Goal: Information Seeking & Learning: Learn about a topic

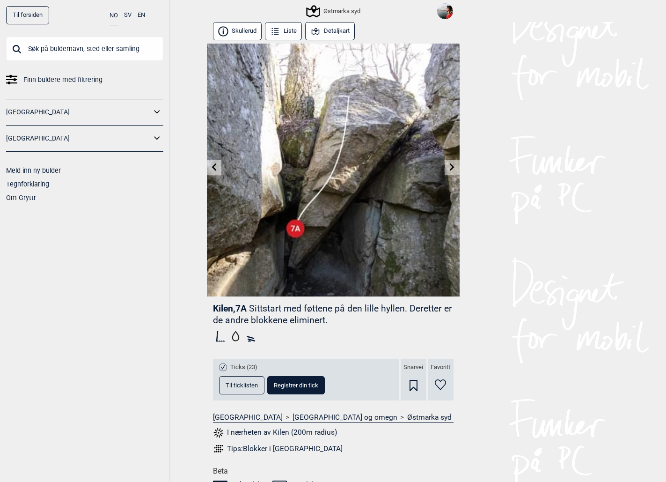
click at [101, 49] on input "text" at bounding box center [84, 49] width 157 height 24
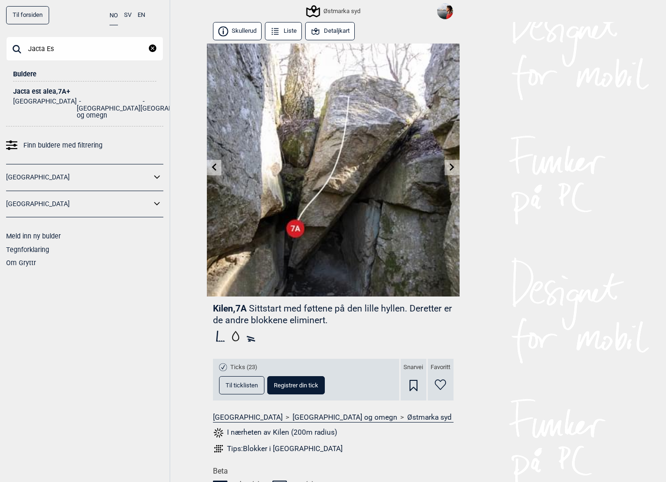
type input "Jacta Es"
click at [38, 89] on div "Jacta est alea , 7A+" at bounding box center [84, 91] width 143 height 7
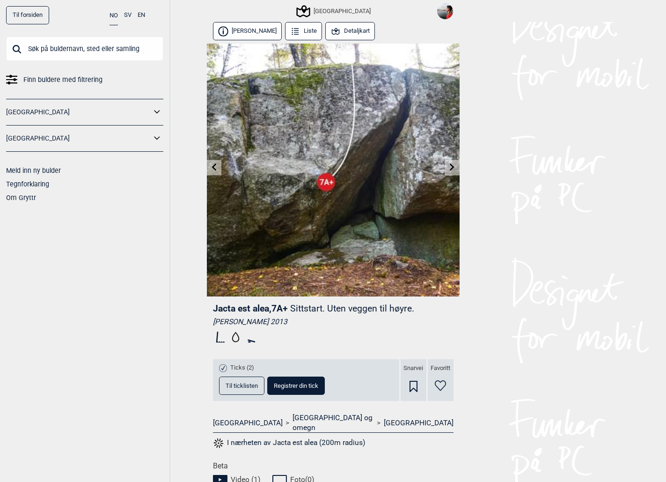
click at [450, 167] on icon at bounding box center [452, 166] width 7 height 7
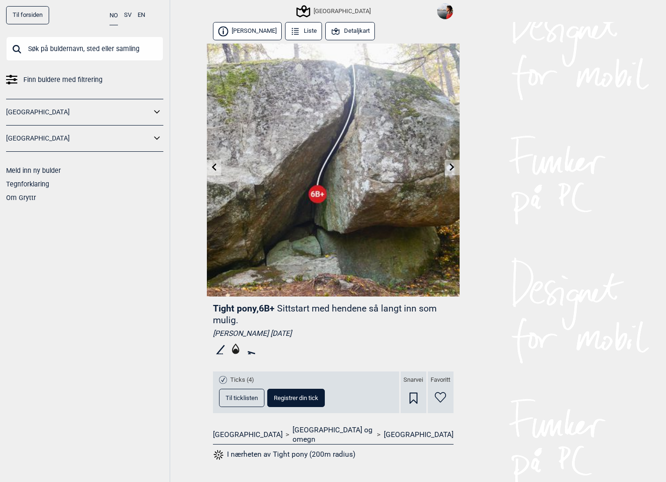
click at [211, 165] on icon at bounding box center [213, 166] width 7 height 7
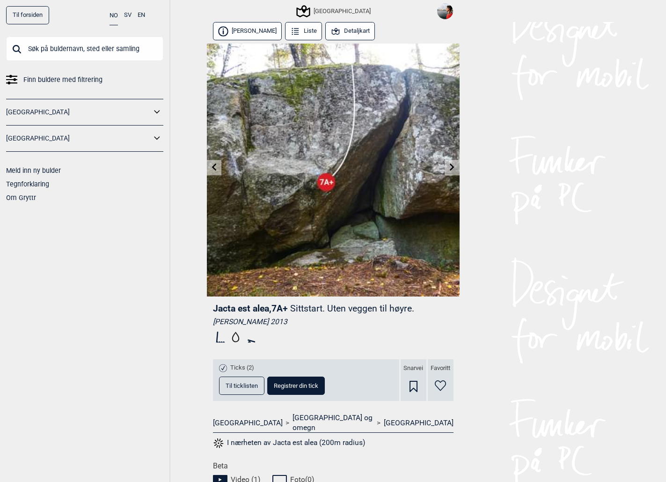
click at [237, 384] on span "Til ticklisten" at bounding box center [242, 386] width 32 height 6
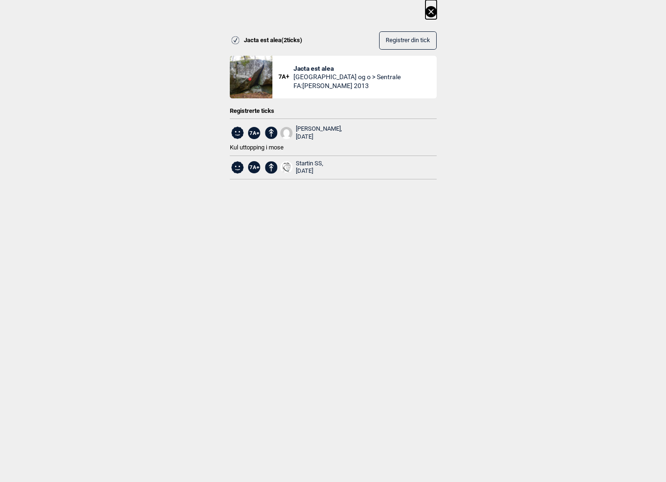
click at [432, 3] on button at bounding box center [431, 9] width 11 height 19
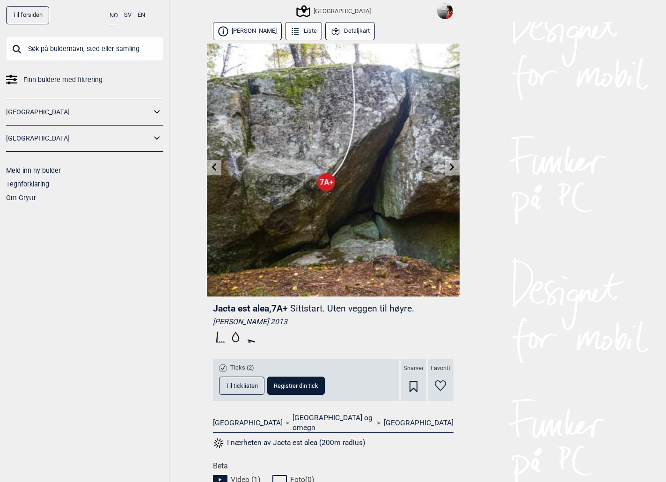
click at [450, 166] on icon at bounding box center [452, 166] width 7 height 7
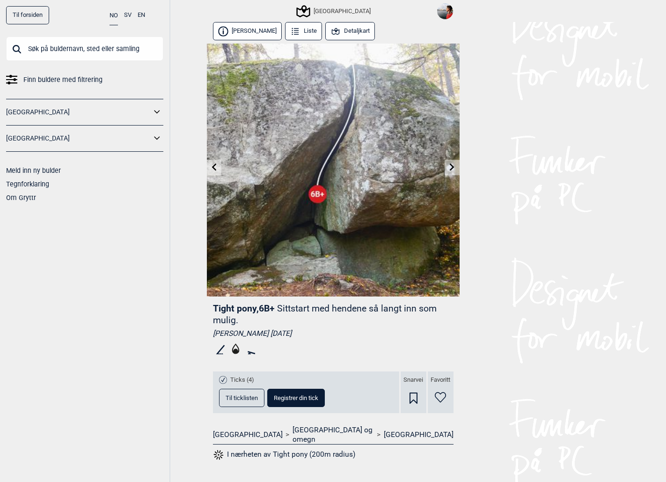
click at [209, 166] on link at bounding box center [214, 167] width 15 height 15
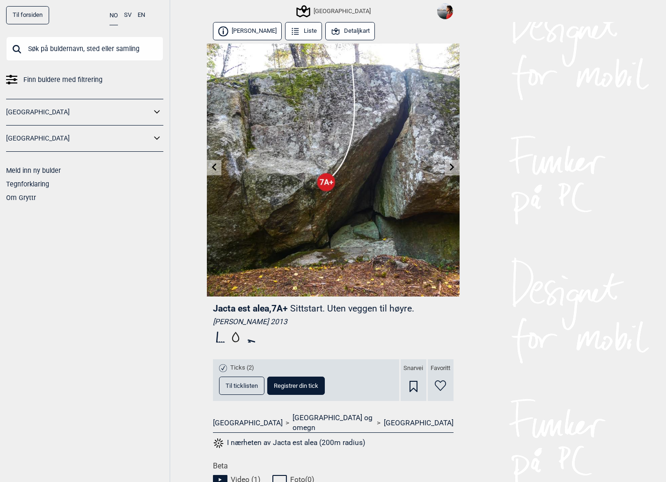
click at [209, 166] on link at bounding box center [214, 167] width 15 height 15
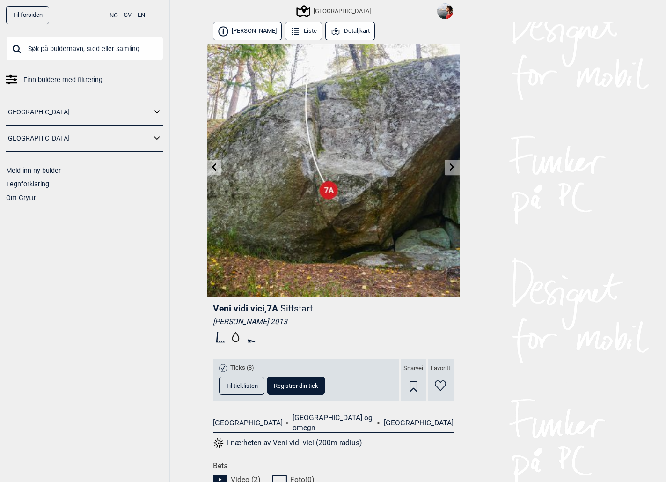
click at [209, 166] on link at bounding box center [214, 167] width 15 height 15
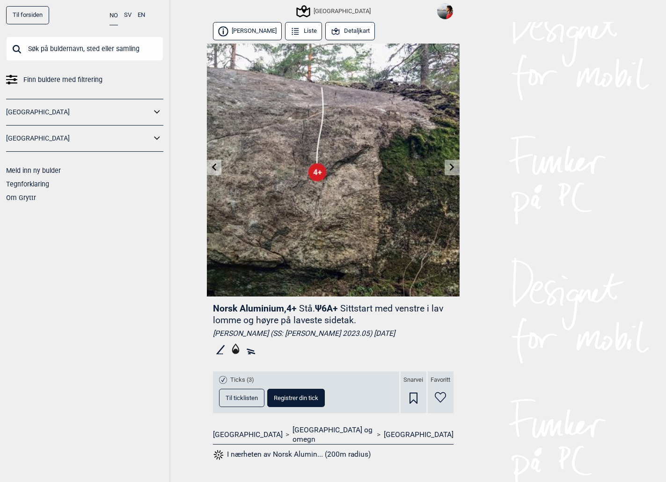
click at [451, 162] on link at bounding box center [452, 167] width 15 height 15
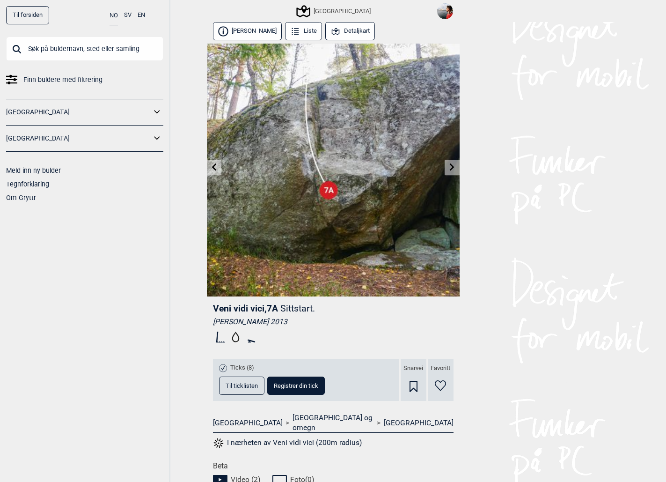
click at [452, 165] on icon at bounding box center [452, 166] width 5 height 7
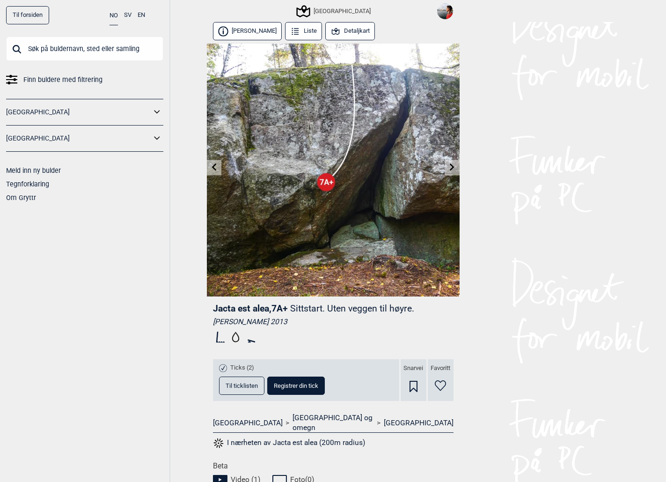
click at [452, 165] on icon at bounding box center [452, 166] width 5 height 7
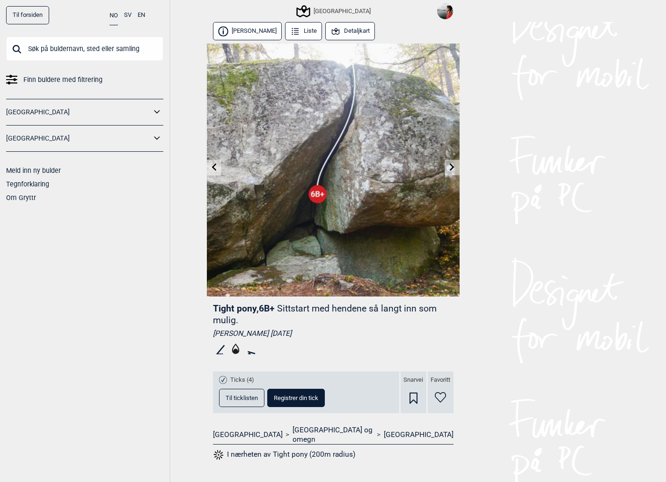
click at [216, 164] on icon at bounding box center [213, 166] width 7 height 7
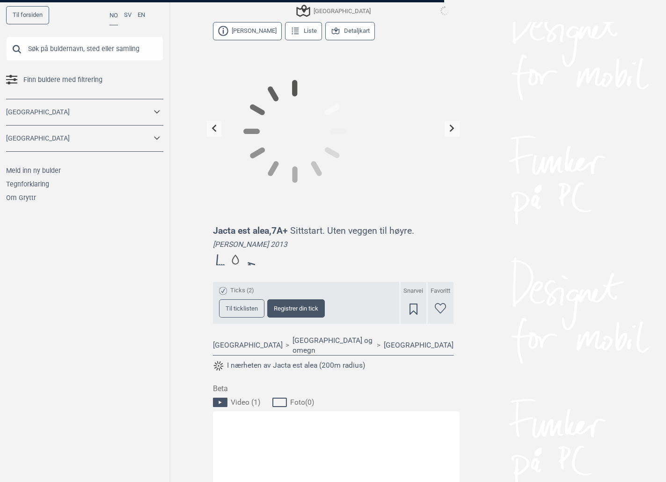
click at [216, 132] on icon at bounding box center [213, 128] width 7 height 7
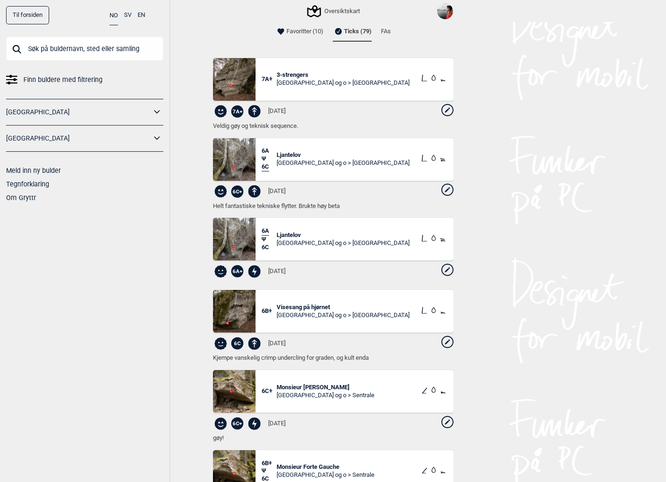
click at [124, 45] on input "text" at bounding box center [84, 49] width 157 height 24
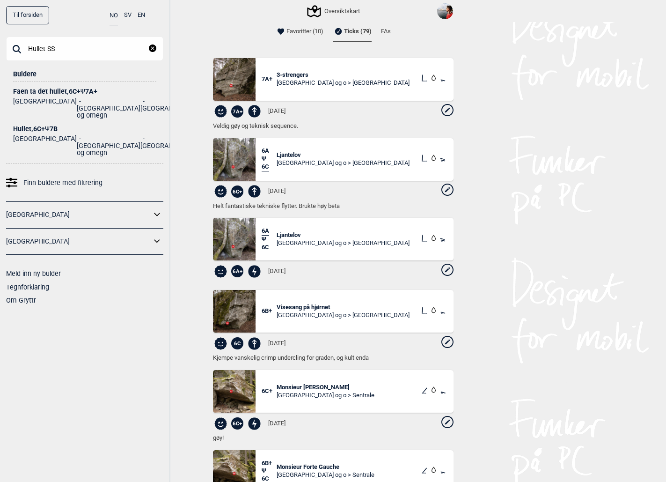
type input "Hullet SS"
click at [48, 125] on span "Ψ" at bounding box center [47, 128] width 5 height 7
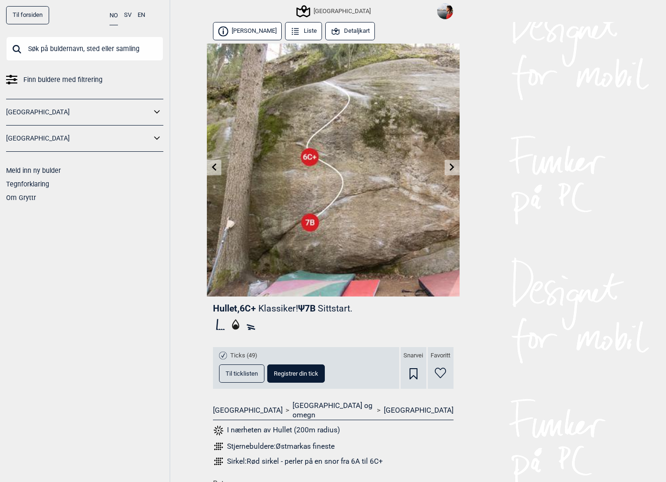
click at [327, 13] on div "[GEOGRAPHIC_DATA]" at bounding box center [334, 11] width 73 height 11
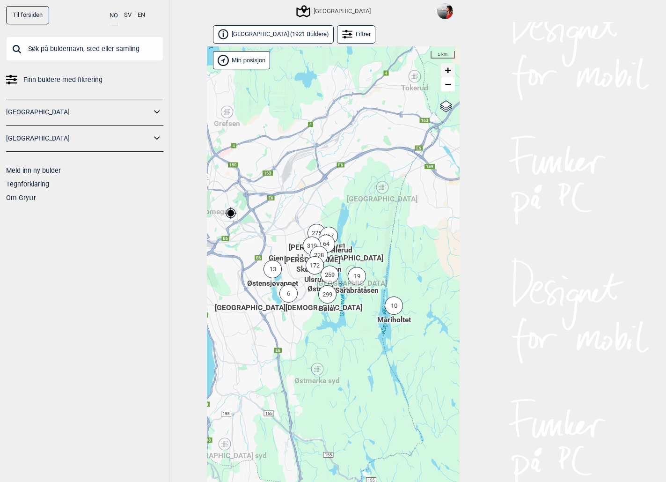
click at [451, 69] on link "+" at bounding box center [448, 70] width 14 height 14
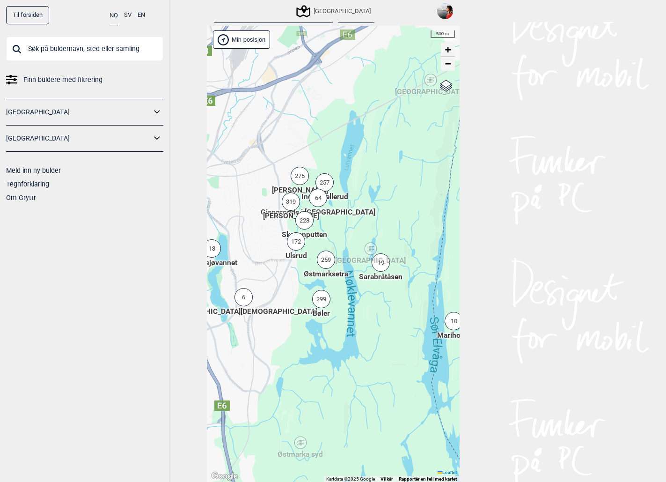
click at [451, 69] on link "−" at bounding box center [448, 64] width 14 height 14
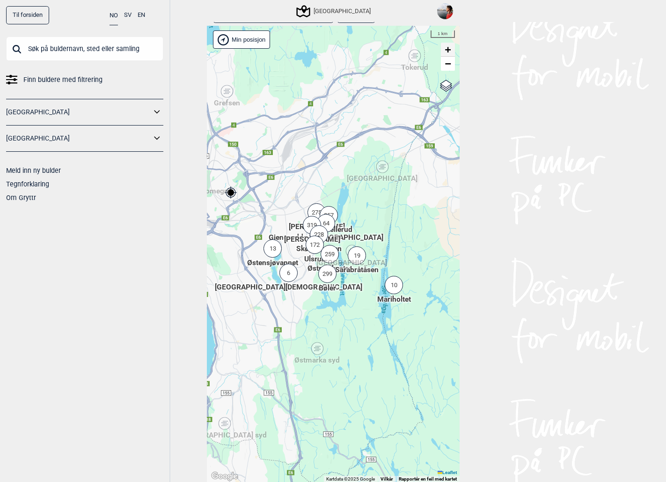
click at [449, 46] on span "+" at bounding box center [448, 50] width 6 height 12
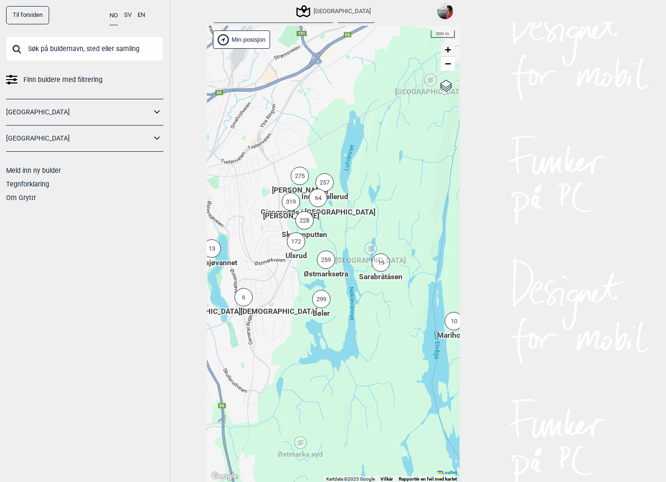
click at [449, 46] on span "+" at bounding box center [448, 50] width 6 height 12
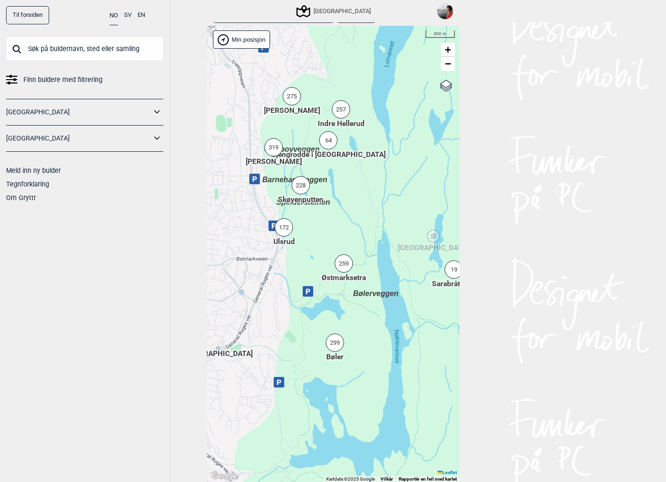
drag, startPoint x: 331, startPoint y: 201, endPoint x: 355, endPoint y: 194, distance: 25.8
click at [355, 194] on div "Hallingdal Stange [GEOGRAPHIC_DATA] syd [GEOGRAPHIC_DATA] og omegn [GEOGRAPHIC_…" at bounding box center [333, 254] width 253 height 457
click at [450, 52] on span "+" at bounding box center [448, 50] width 6 height 12
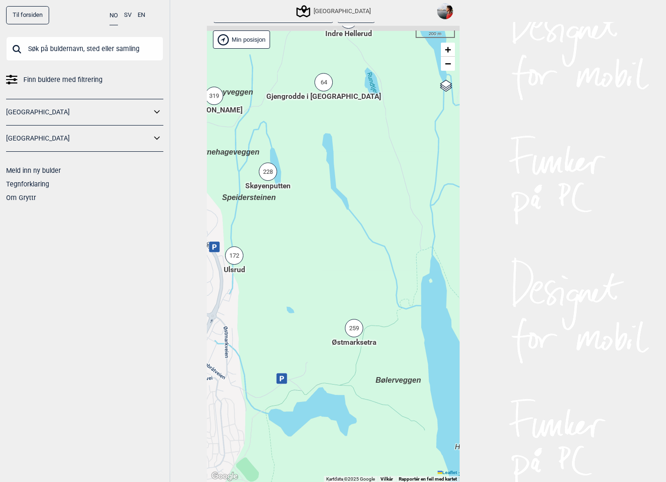
drag, startPoint x: 345, startPoint y: 98, endPoint x: 332, endPoint y: 233, distance: 136.0
click at [332, 233] on div "Hallingdal Stange [GEOGRAPHIC_DATA] syd [GEOGRAPHIC_DATA] og omegn [GEOGRAPHIC_…" at bounding box center [333, 254] width 253 height 457
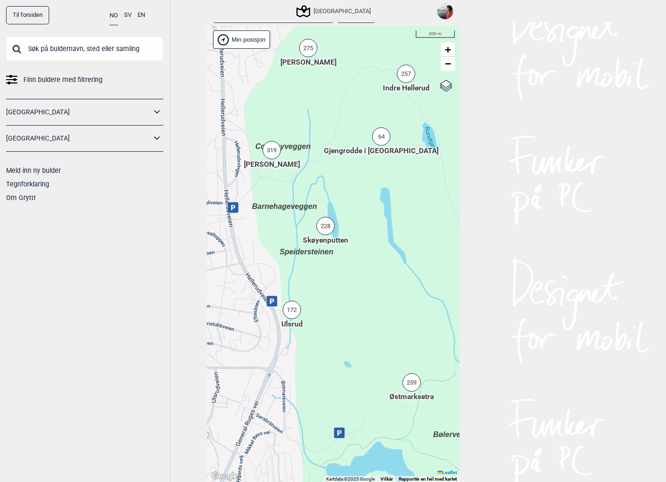
drag, startPoint x: 278, startPoint y: 156, endPoint x: 349, endPoint y: 119, distance: 80.2
click at [349, 119] on div "Hallingdal Stange [GEOGRAPHIC_DATA] syd [GEOGRAPHIC_DATA] og omegn [GEOGRAPHIC_…" at bounding box center [333, 254] width 253 height 457
click at [332, 231] on div "228" at bounding box center [326, 226] width 18 height 18
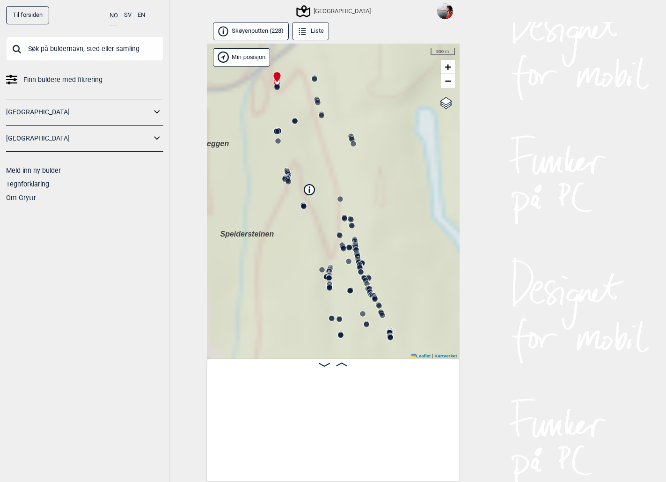
scroll to position [0, 74]
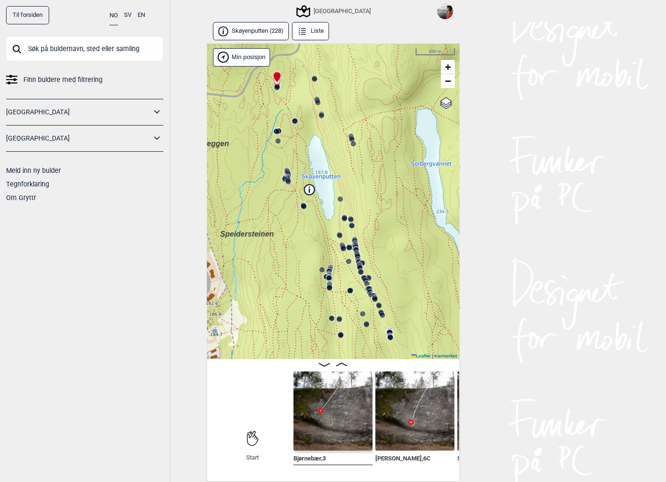
click at [371, 289] on circle at bounding box center [370, 292] width 6 height 6
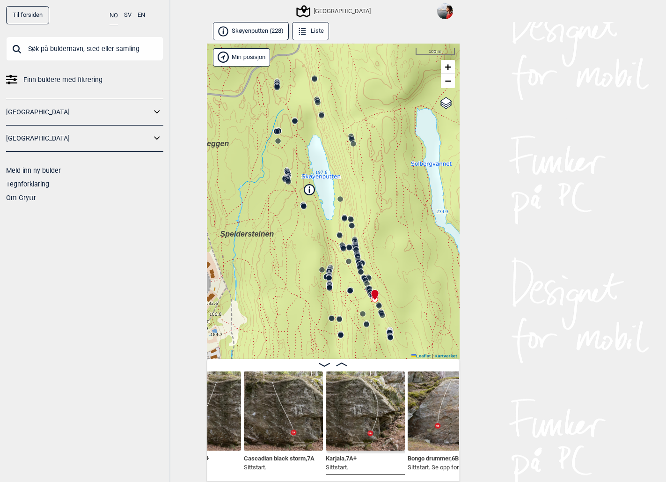
scroll to position [0, 13617]
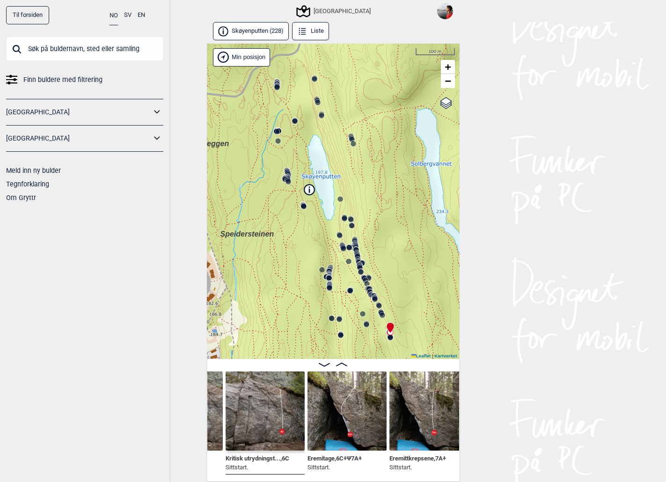
scroll to position [0, 14947]
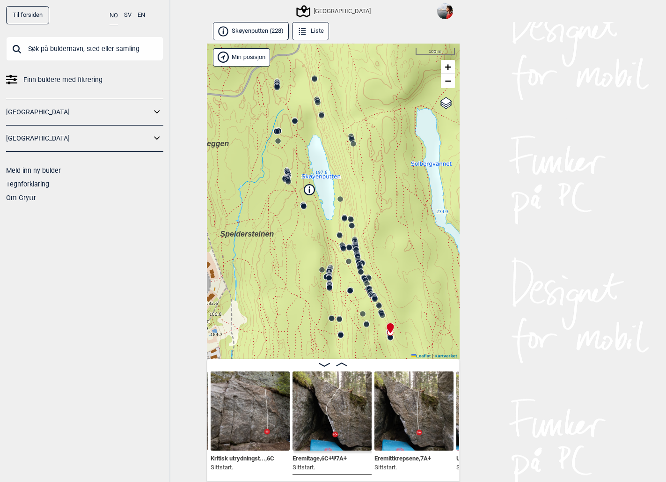
scroll to position [0, 14965]
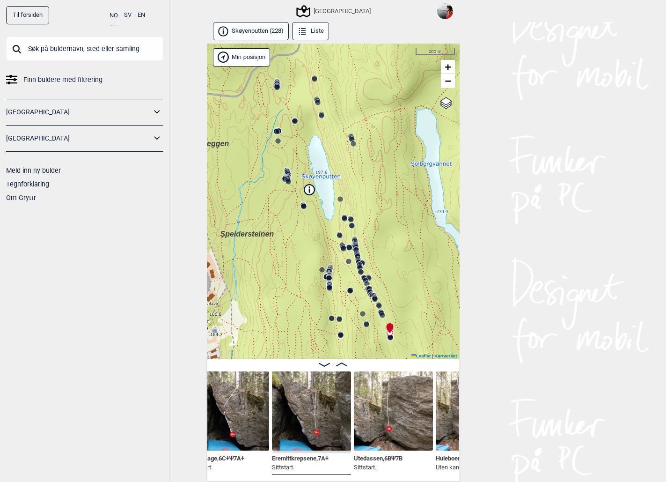
scroll to position [0, 15069]
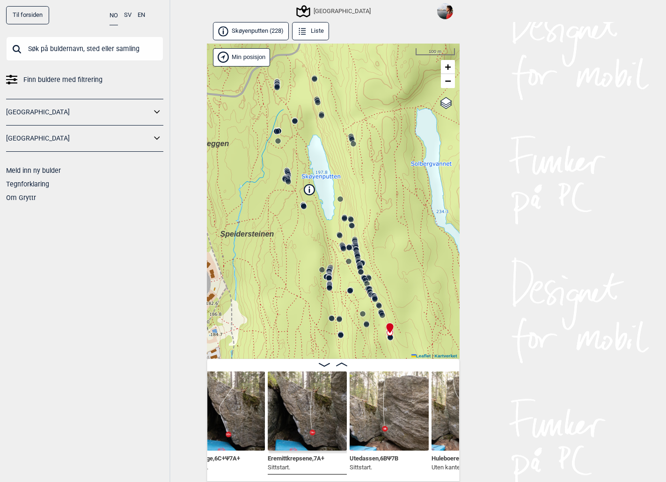
click at [402, 410] on img at bounding box center [389, 410] width 79 height 79
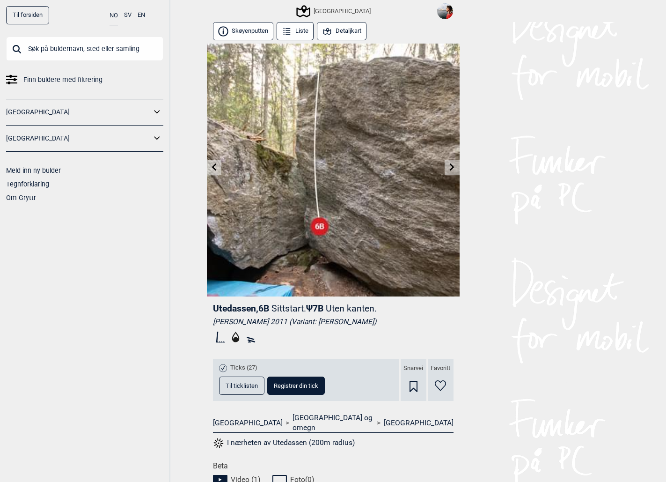
click at [242, 386] on span "Til ticklisten" at bounding box center [242, 386] width 32 height 6
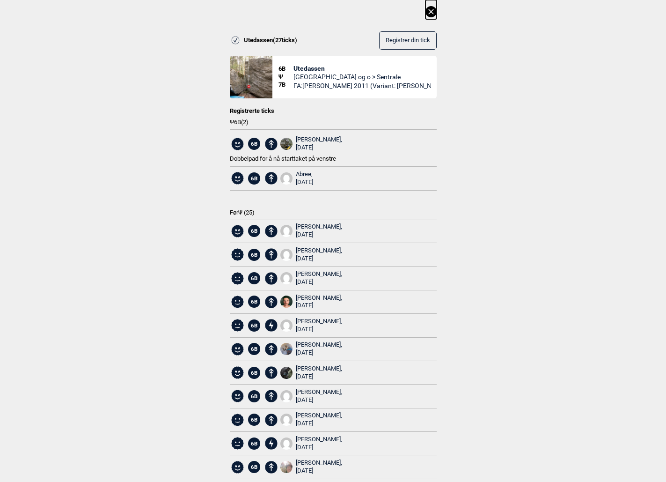
click at [431, 8] on icon at bounding box center [431, 11] width 11 height 11
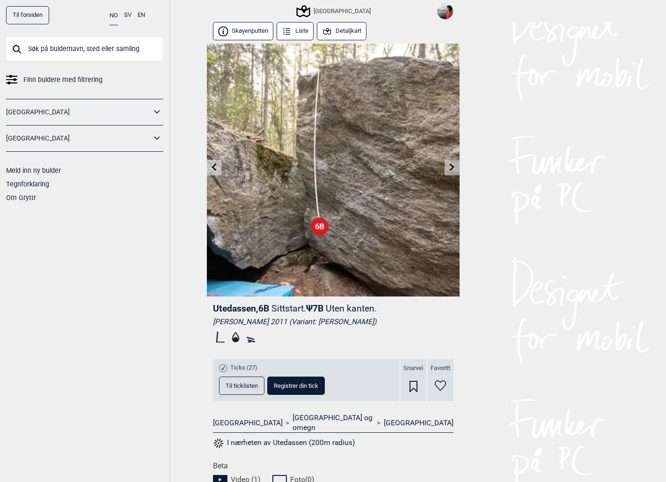
click at [454, 167] on icon at bounding box center [452, 166] width 7 height 7
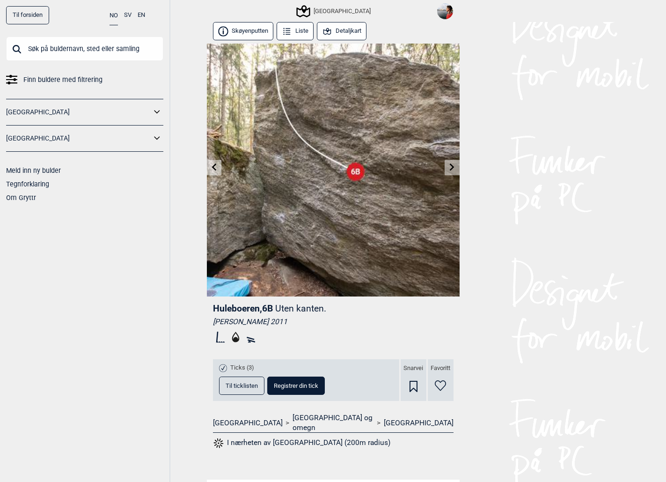
click at [454, 167] on icon at bounding box center [452, 166] width 7 height 7
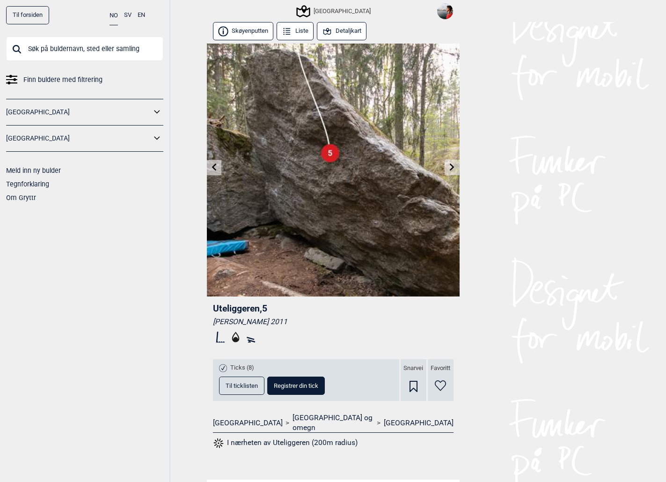
click at [454, 167] on icon at bounding box center [452, 166] width 5 height 7
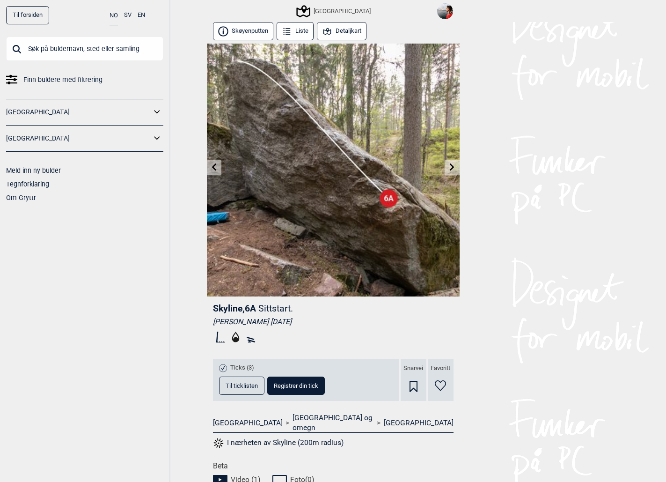
click at [339, 28] on button "Detaljkart" at bounding box center [342, 31] width 50 height 18
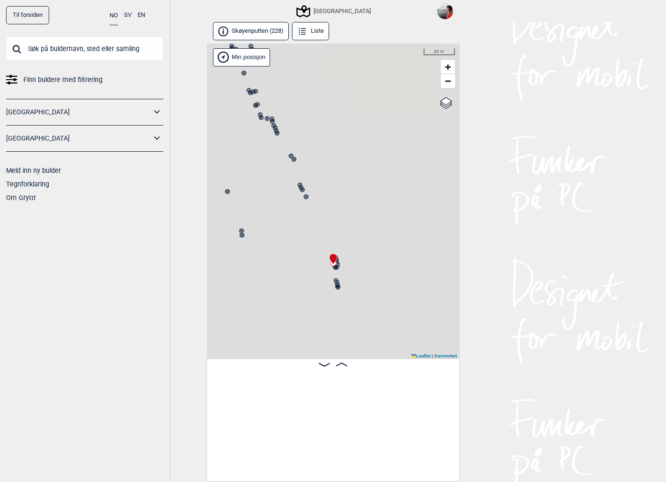
scroll to position [0, 15276]
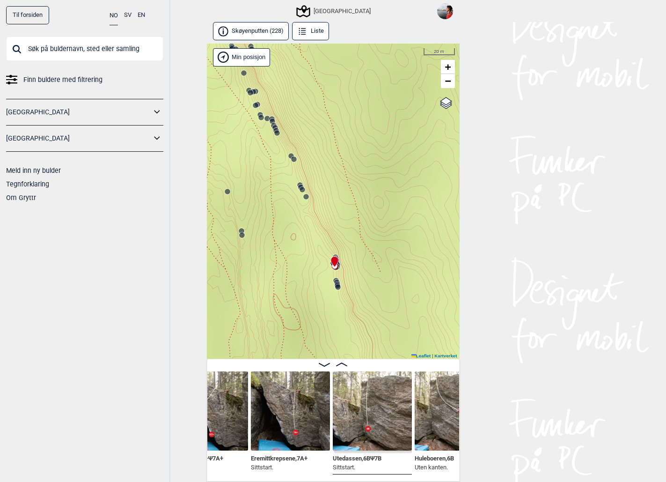
scroll to position [0, 15001]
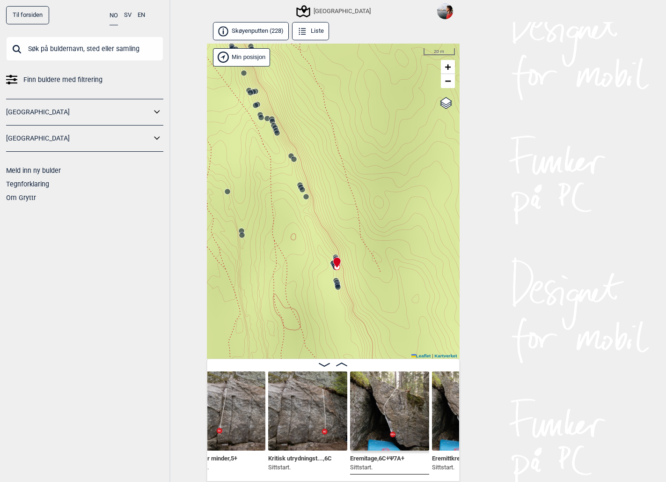
scroll to position [0, 14822]
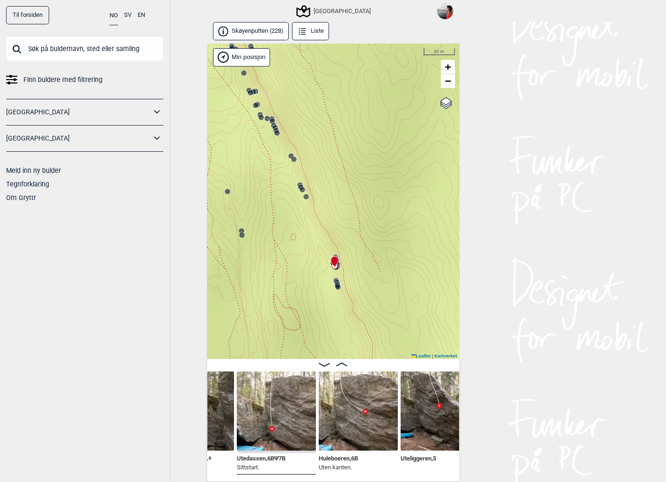
scroll to position [0, 15104]
click at [272, 419] on img at bounding box center [276, 410] width 79 height 79
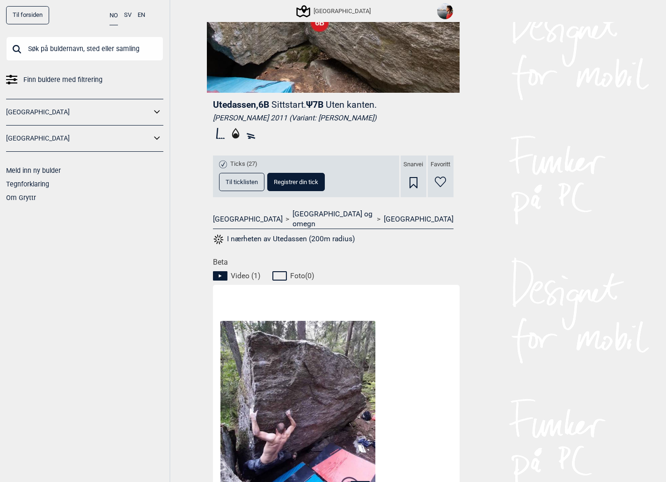
scroll to position [322, 0]
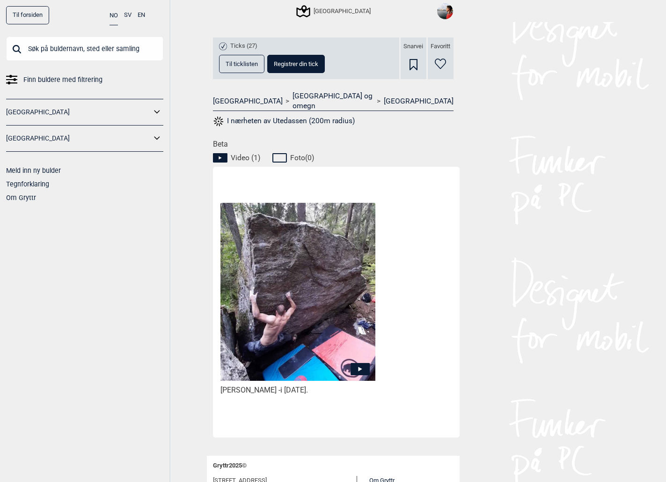
click at [358, 363] on icon at bounding box center [360, 369] width 19 height 12
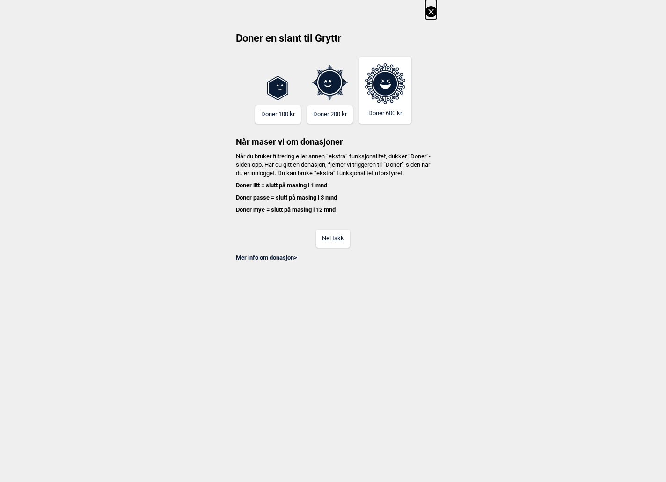
click at [345, 248] on button "Nei takk" at bounding box center [333, 238] width 34 height 18
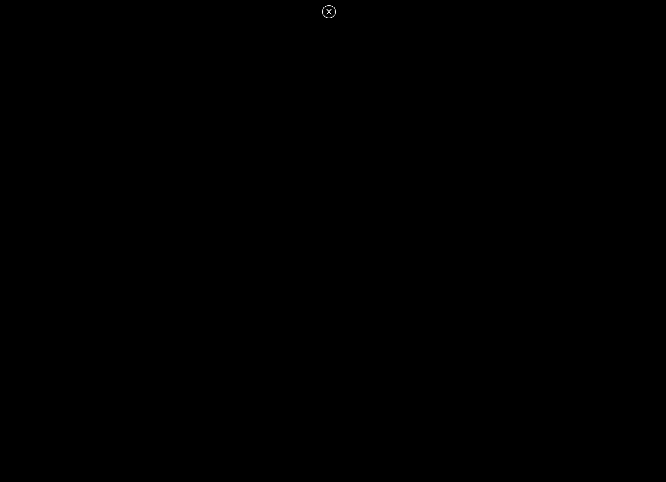
click at [332, 14] on icon at bounding box center [329, 11] width 11 height 11
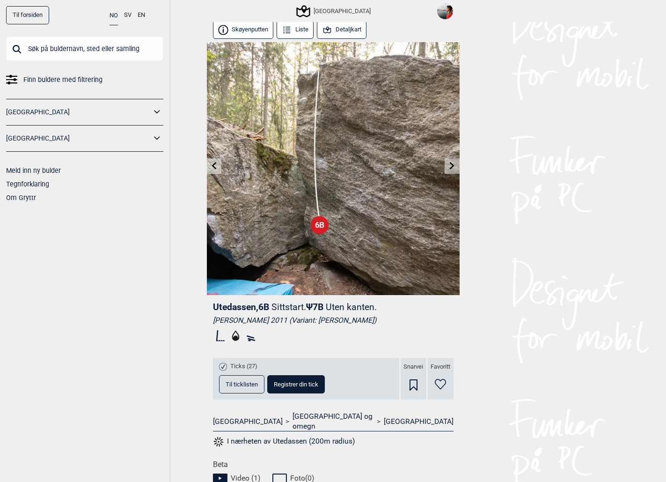
scroll to position [0, 0]
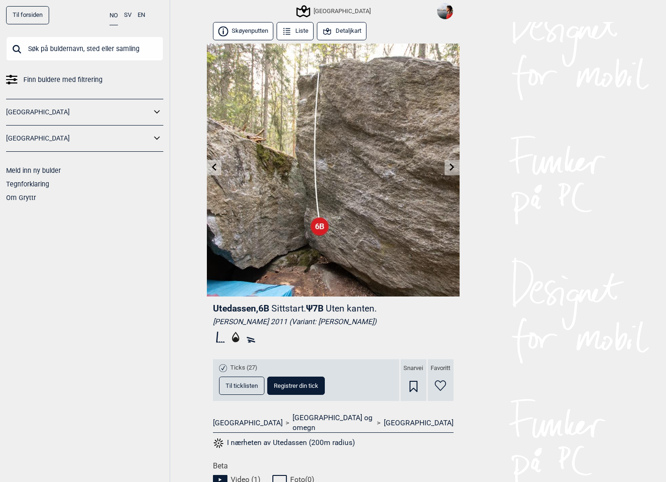
click at [214, 170] on icon at bounding box center [214, 166] width 5 height 7
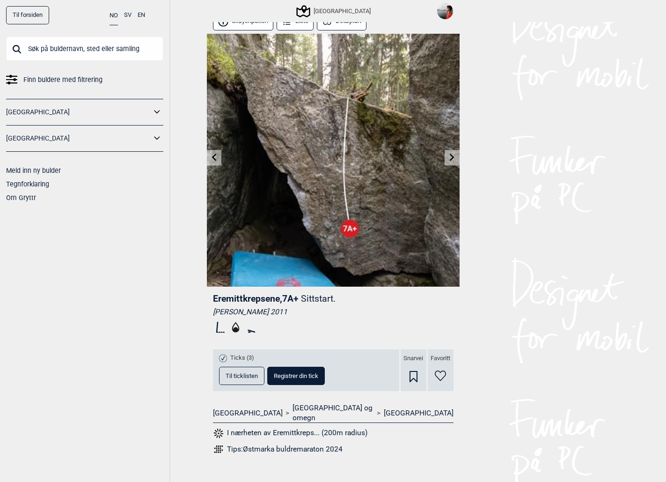
scroll to position [5, 0]
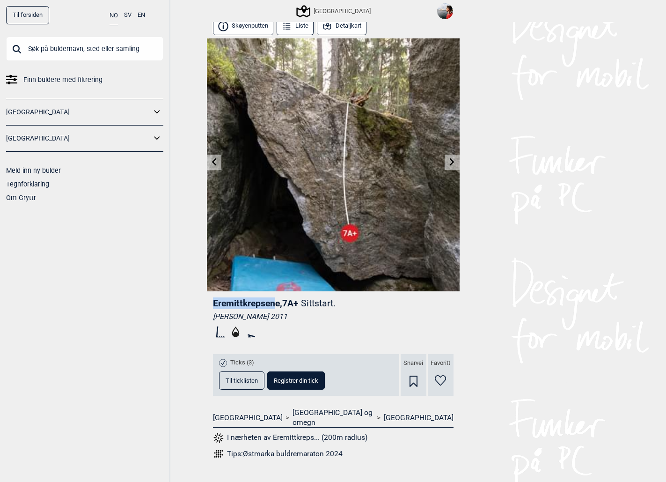
drag, startPoint x: 214, startPoint y: 303, endPoint x: 277, endPoint y: 303, distance: 62.8
click at [277, 303] on span "Eremittkrepsene , 7A+" at bounding box center [256, 303] width 86 height 11
drag, startPoint x: 344, startPoint y: 303, endPoint x: 212, endPoint y: 301, distance: 132.1
click at [212, 301] on div "Eremittkrepsene , 7A+ Sittstart. [PERSON_NAME] 2011 Ticks (3) Til ticklisten Re…" at bounding box center [333, 381] width 253 height 181
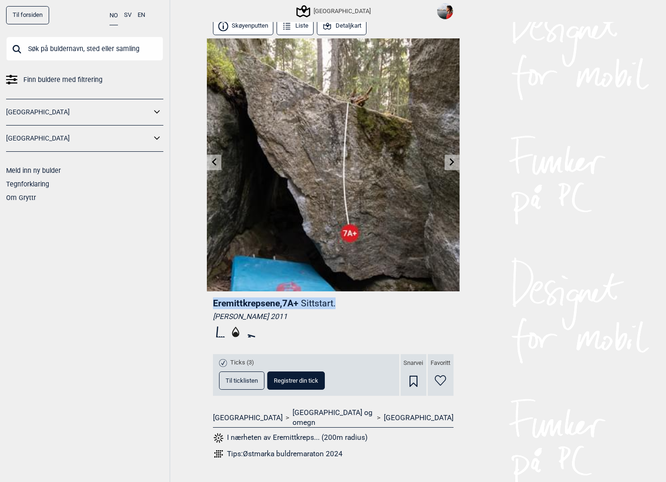
drag, startPoint x: 214, startPoint y: 303, endPoint x: 354, endPoint y: 298, distance: 139.6
click at [354, 298] on header "Eremittkrepsene , 7A+ Sittstart." at bounding box center [333, 303] width 241 height 12
drag, startPoint x: 339, startPoint y: 304, endPoint x: 186, endPoint y: 302, distance: 152.2
click at [186, 302] on div "Til forsiden NO SV EN Finn buldere med filtrering [GEOGRAPHIC_DATA] [GEOGRAPHIC…" at bounding box center [333, 236] width 666 height 482
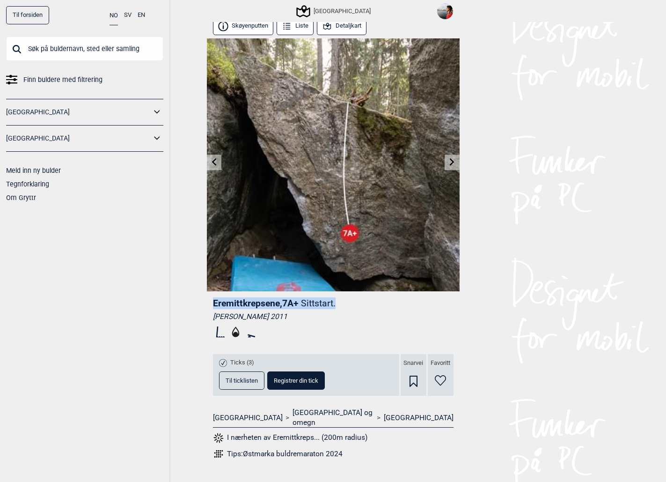
click at [186, 302] on div "Til forsiden NO SV EN Finn buldere med filtrering [GEOGRAPHIC_DATA] [GEOGRAPHIC…" at bounding box center [333, 236] width 666 height 482
drag, startPoint x: 208, startPoint y: 302, endPoint x: 357, endPoint y: 293, distance: 149.7
click at [357, 293] on div "Eremittkrepsene , 7A+ Sittstart. [PERSON_NAME] 2011 Ticks (3) Til ticklisten Re…" at bounding box center [333, 381] width 253 height 181
drag, startPoint x: 344, startPoint y: 303, endPoint x: 208, endPoint y: 304, distance: 135.8
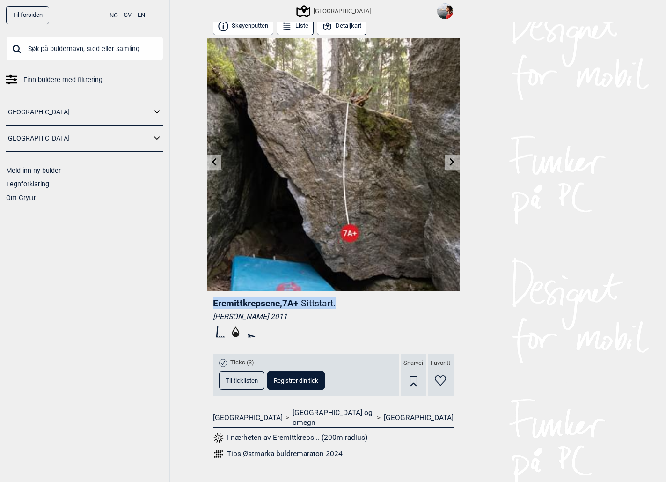
click at [207, 304] on div "Eremittkrepsene , 7A+ Sittstart. [PERSON_NAME] 2011 Ticks (3) Til ticklisten Re…" at bounding box center [333, 381] width 253 height 181
click at [240, 379] on span "Til ticklisten" at bounding box center [242, 380] width 32 height 6
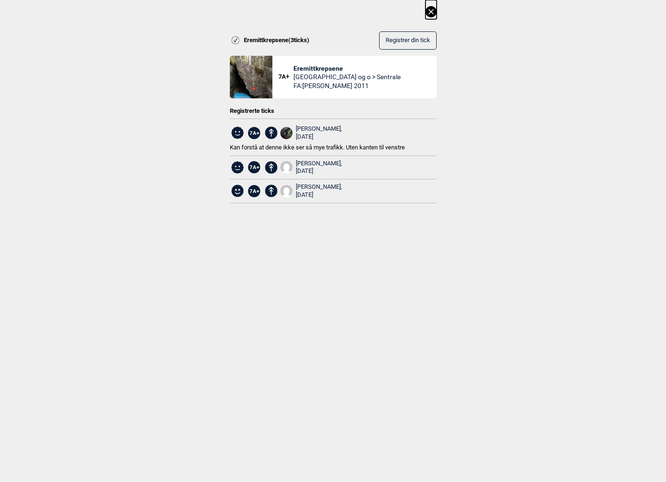
click at [430, 10] on icon at bounding box center [431, 11] width 5 height 5
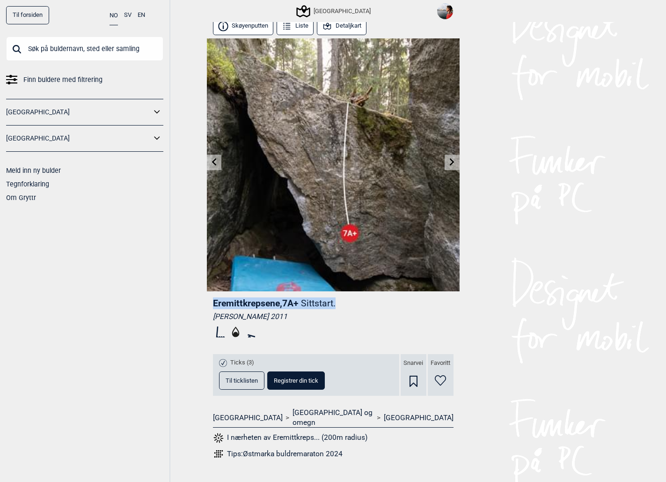
click at [213, 160] on icon at bounding box center [213, 161] width 7 height 7
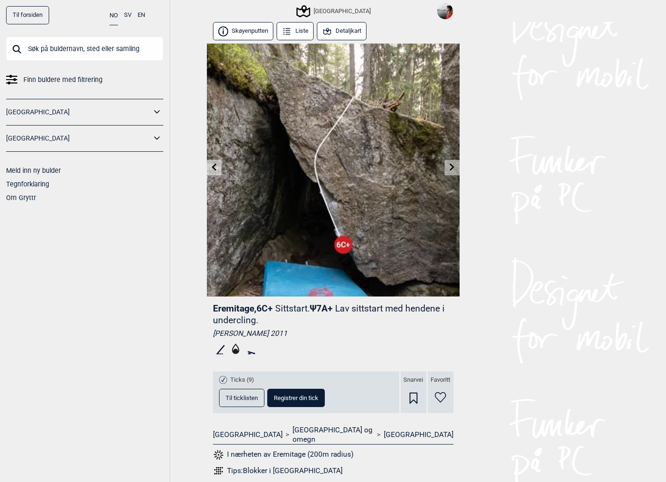
click at [241, 395] on span "Til ticklisten" at bounding box center [242, 398] width 32 height 6
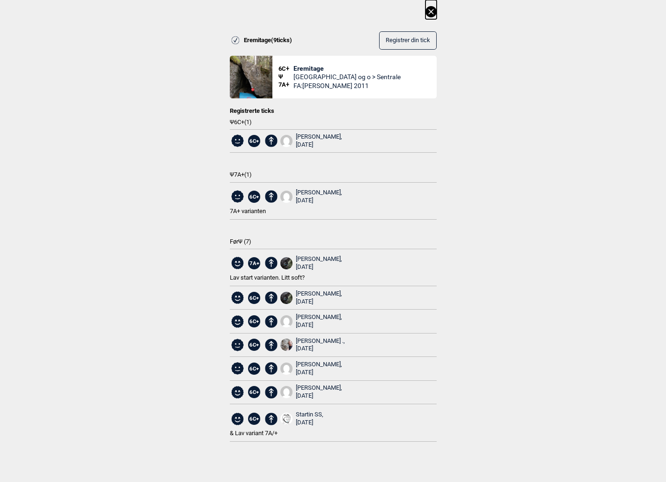
click at [433, 13] on icon at bounding box center [431, 11] width 11 height 11
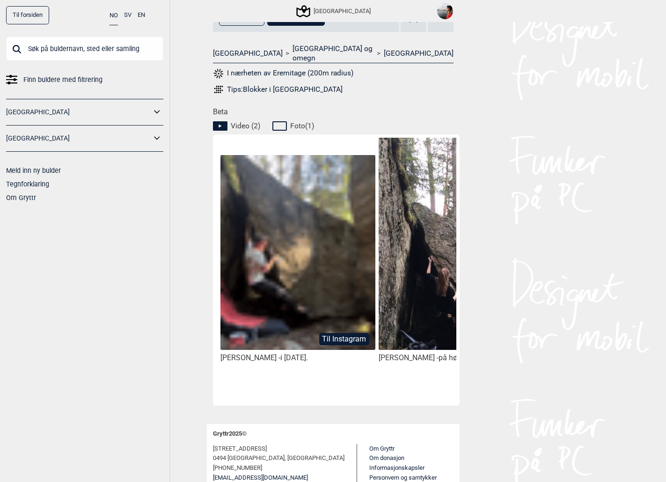
scroll to position [407, 0]
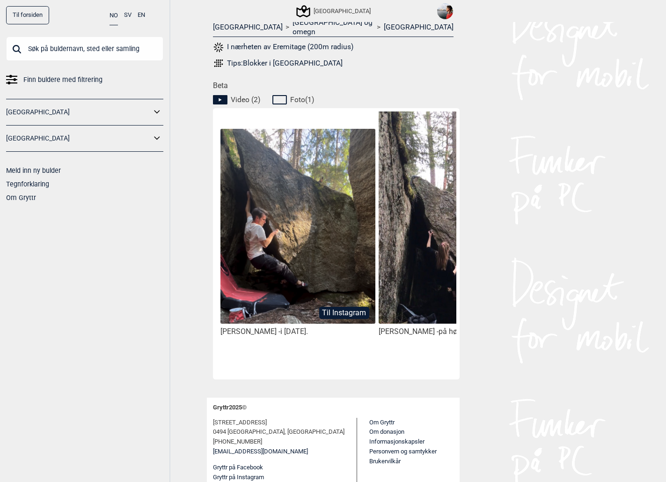
click at [354, 307] on button "Til Instagram" at bounding box center [344, 313] width 50 height 12
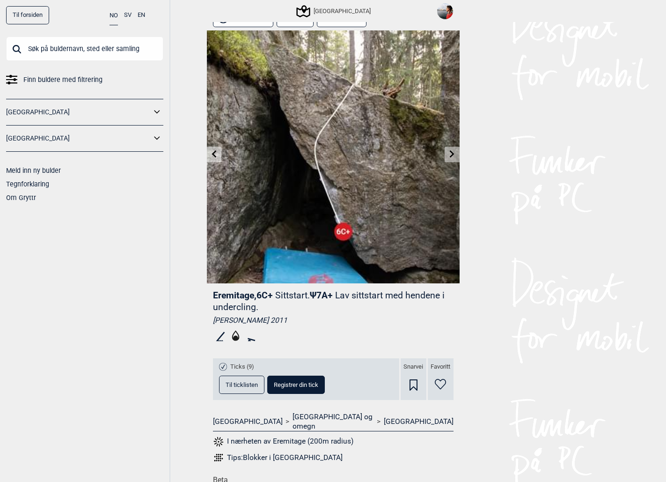
scroll to position [0, 0]
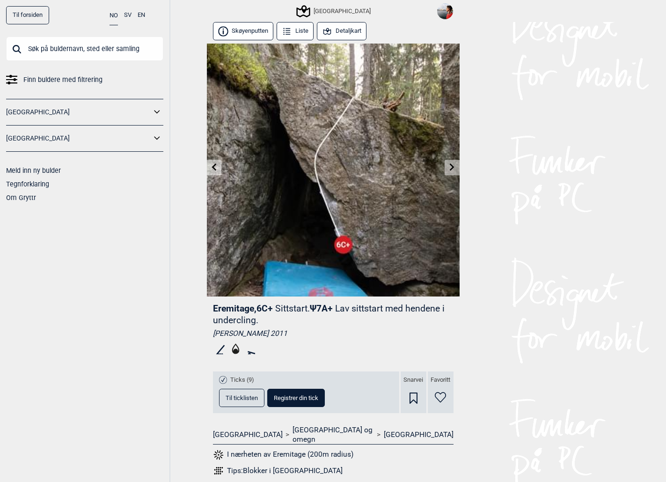
click at [23, 10] on link "Til forsiden" at bounding box center [27, 15] width 43 height 18
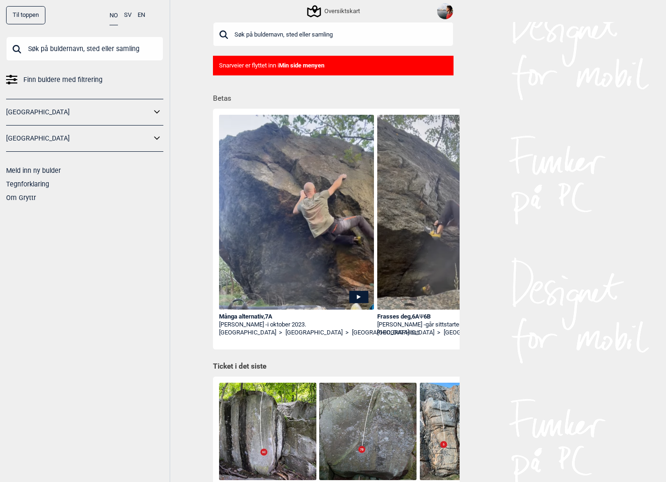
click at [155, 115] on icon at bounding box center [157, 112] width 12 height 14
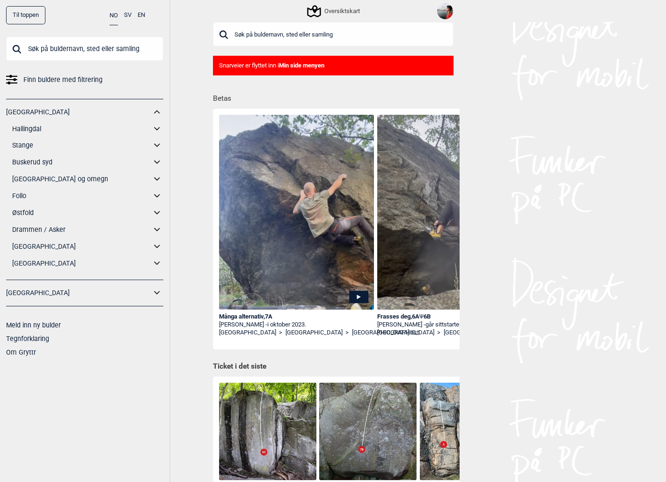
click at [33, 178] on link "[GEOGRAPHIC_DATA] og omegn" at bounding box center [81, 179] width 139 height 14
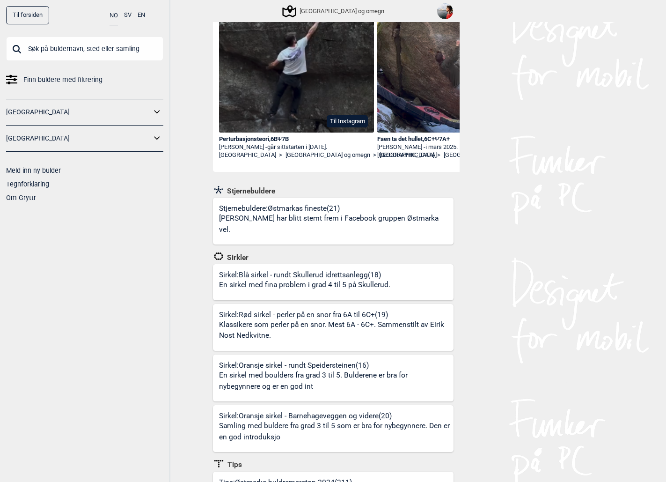
scroll to position [142, 0]
click at [318, 209] on div "Stjernebuldere: Østmarkas fineste (21) Buldrene har blitt stemt frem i Facebook…" at bounding box center [336, 223] width 235 height 41
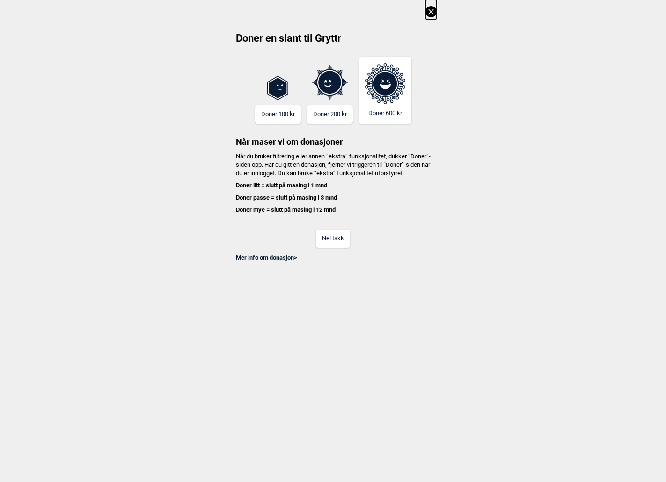
click at [332, 243] on button "Nei takk" at bounding box center [333, 238] width 34 height 18
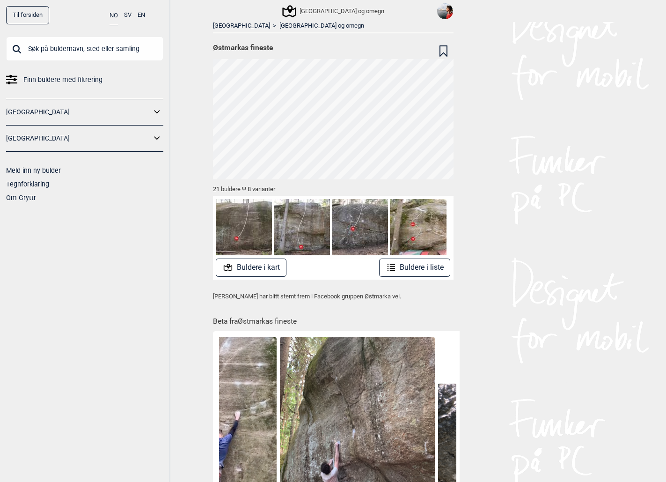
click at [263, 266] on button "Buldere i kart" at bounding box center [251, 268] width 71 height 18
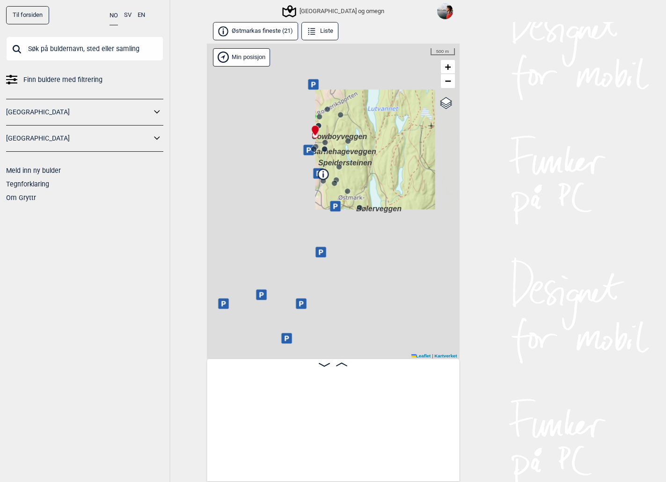
scroll to position [0, 74]
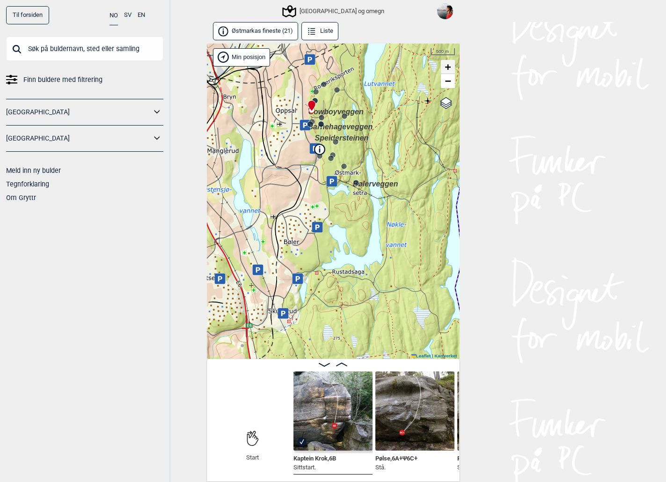
click at [450, 61] on span "+" at bounding box center [448, 67] width 6 height 12
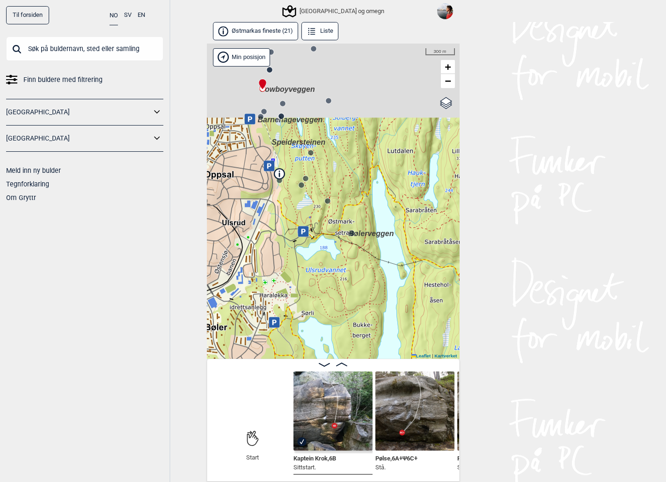
drag, startPoint x: 342, startPoint y: 139, endPoint x: 311, endPoint y: 322, distance: 185.2
click at [311, 319] on div "Speidersteinen Barnehageveggen Cowboyveggen Bølerveggen [GEOGRAPHIC_DATA] og om…" at bounding box center [333, 202] width 253 height 316
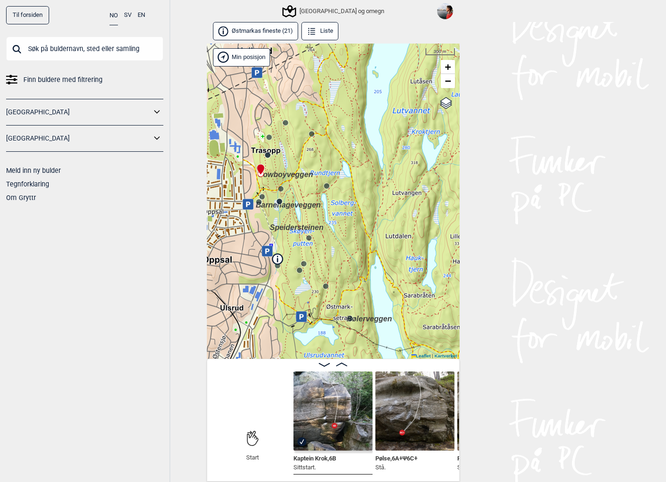
drag, startPoint x: 357, startPoint y: 204, endPoint x: 368, endPoint y: 253, distance: 50.3
click at [368, 253] on div "Speidersteinen Barnehageveggen Cowboyveggen Bølerveggen [GEOGRAPHIC_DATA] og om…" at bounding box center [333, 202] width 253 height 316
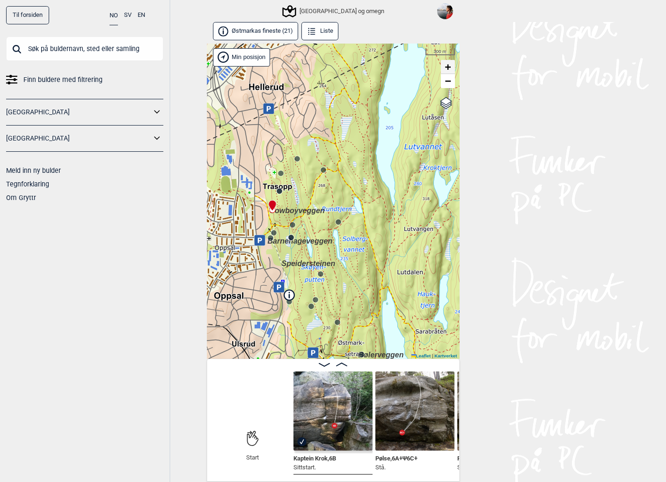
click at [449, 70] on span "+" at bounding box center [448, 67] width 6 height 12
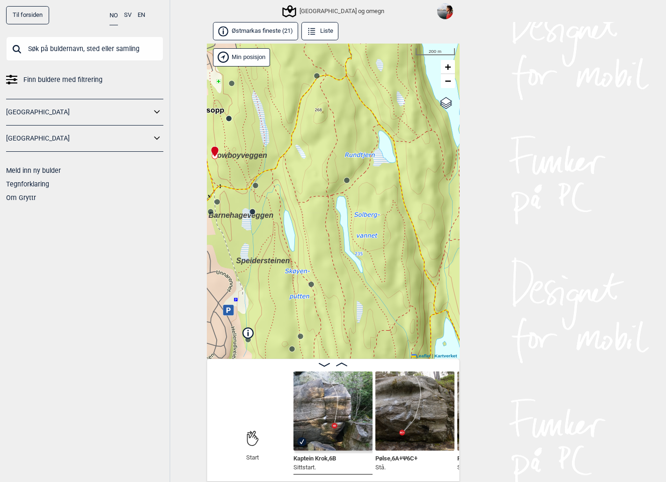
drag, startPoint x: 335, startPoint y: 173, endPoint x: 395, endPoint y: 183, distance: 61.3
click at [395, 182] on div "Speidersteinen Barnehageveggen Cowboyveggen Bølerveggen [GEOGRAPHIC_DATA] og om…" at bounding box center [333, 202] width 253 height 316
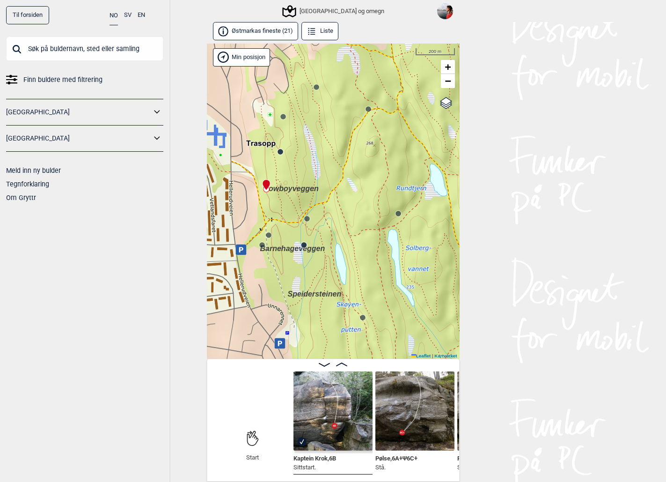
drag, startPoint x: 344, startPoint y: 185, endPoint x: 339, endPoint y: 207, distance: 22.7
click at [339, 207] on div "Speidersteinen Barnehageveggen Cowboyveggen Bølerveggen [GEOGRAPHIC_DATA] og om…" at bounding box center [333, 202] width 253 height 316
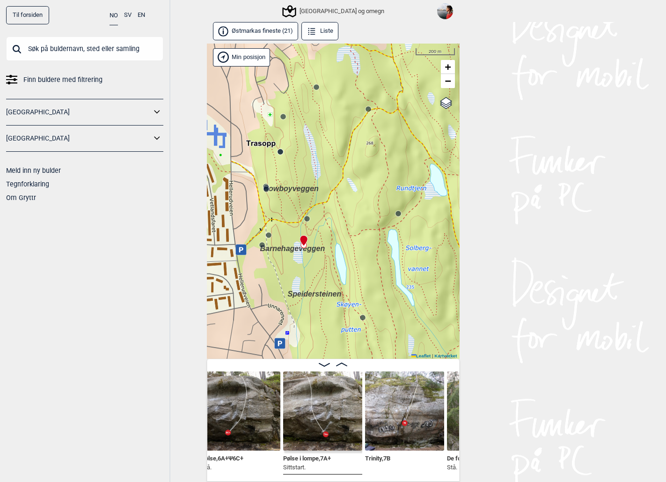
scroll to position [0, 252]
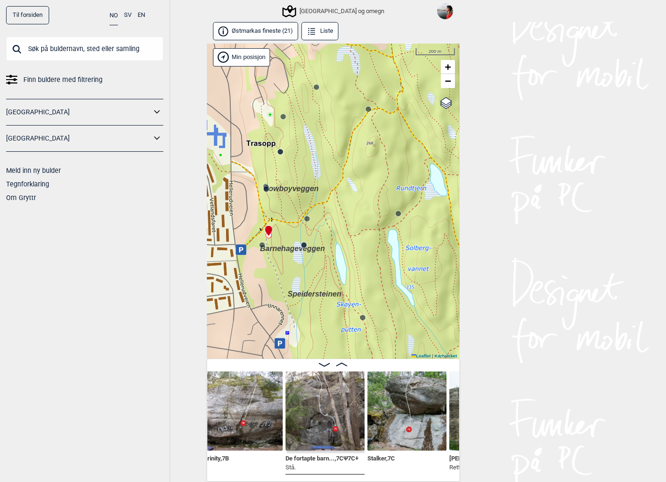
scroll to position [0, 416]
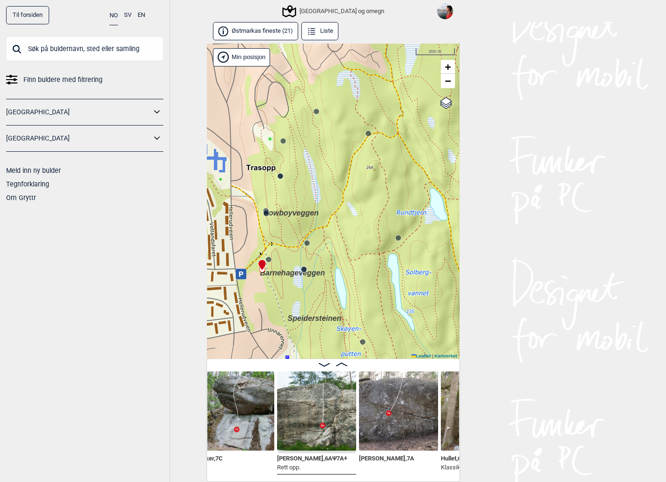
scroll to position [0, 584]
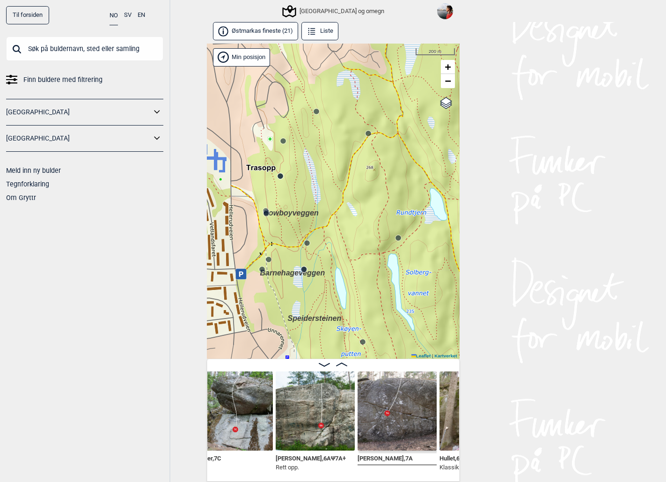
scroll to position [0, 580]
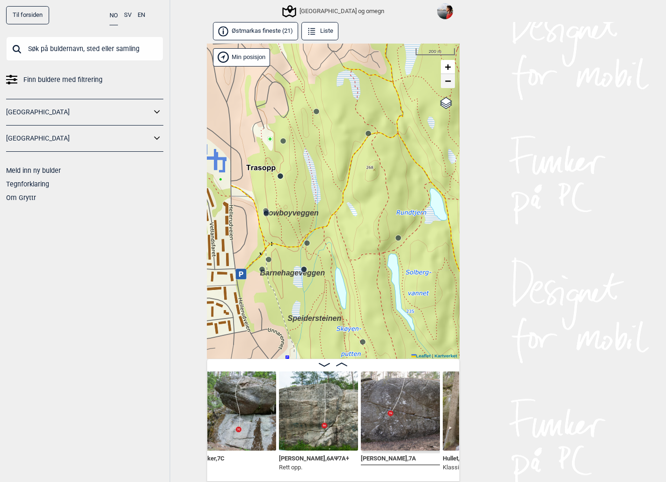
click at [446, 83] on span "−" at bounding box center [448, 81] width 6 height 12
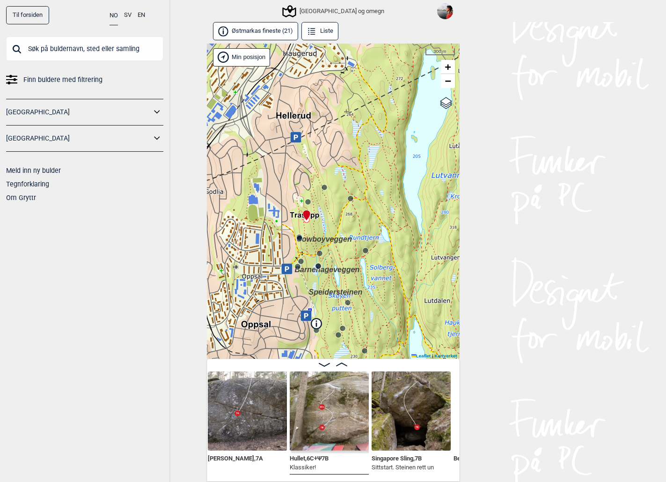
scroll to position [0, 744]
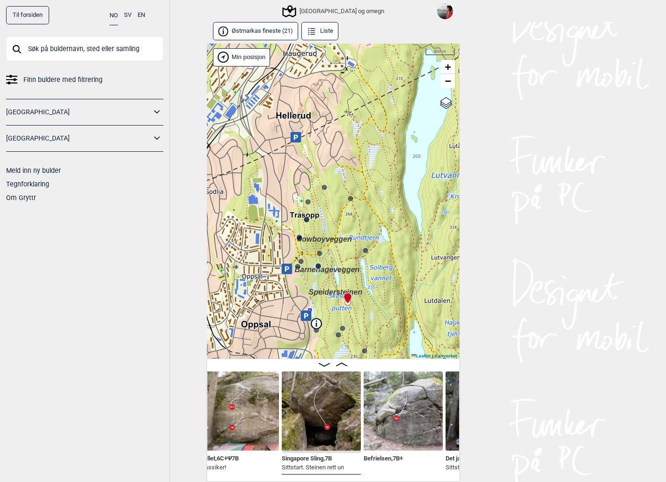
scroll to position [0, 824]
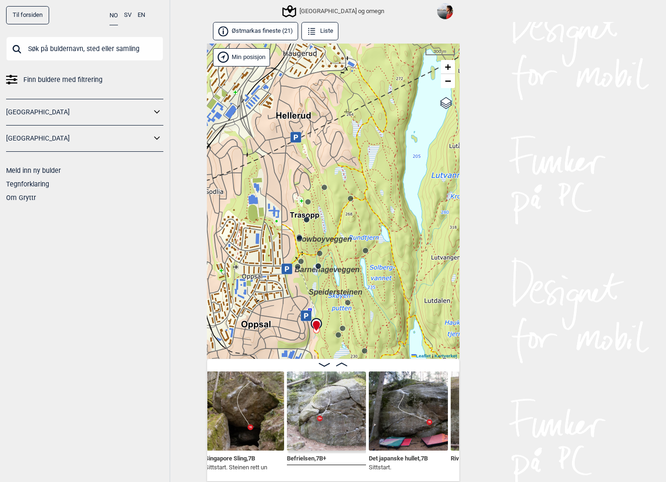
scroll to position [0, 903]
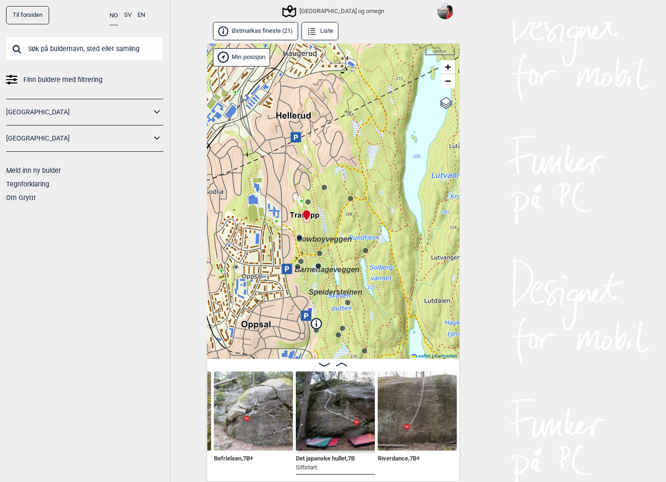
scroll to position [0, 974]
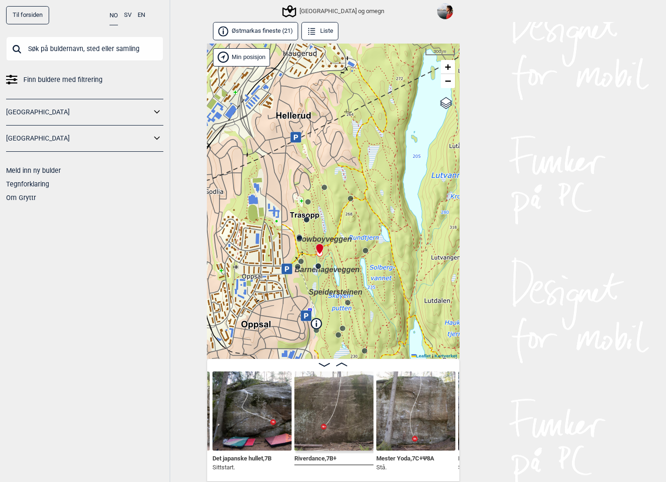
scroll to position [0, 1064]
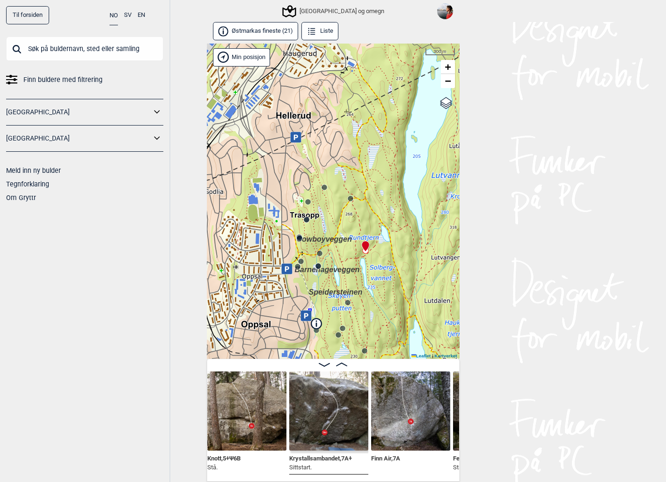
scroll to position [0, 1556]
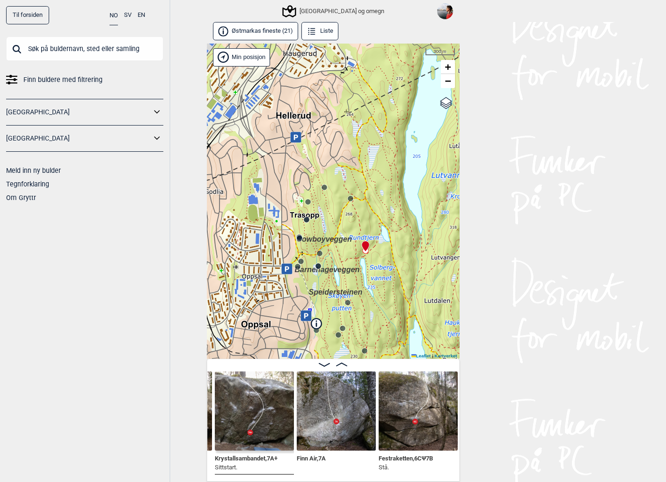
scroll to position [0, 1640]
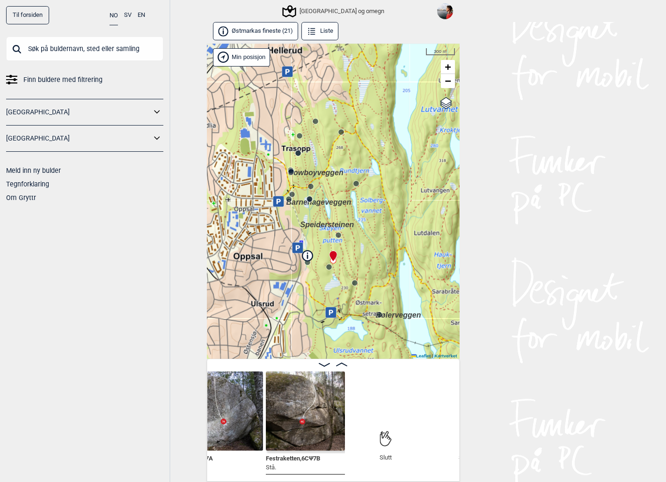
scroll to position [2, 0]
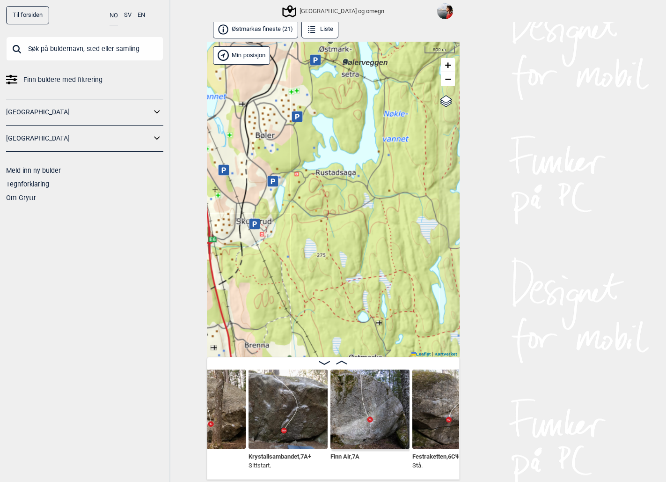
scroll to position [0, 1600]
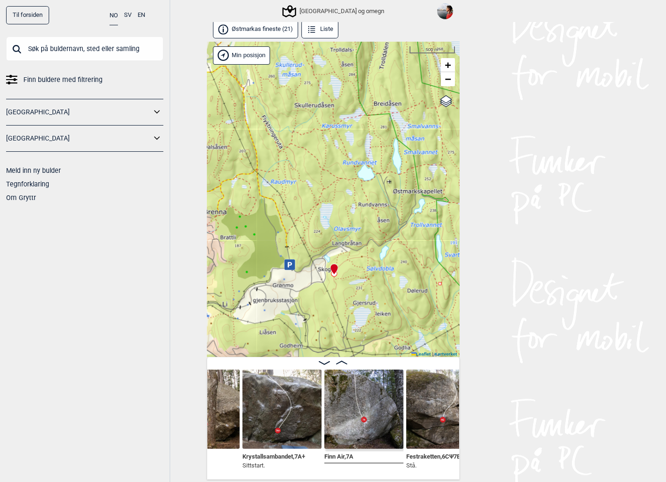
click at [283, 409] on img at bounding box center [282, 409] width 79 height 79
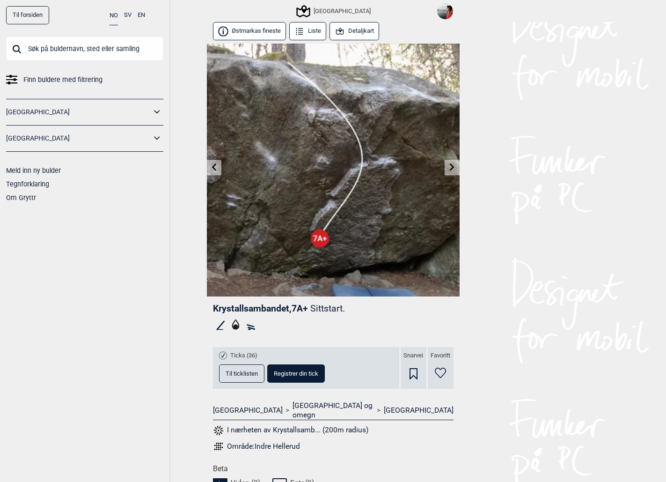
click at [251, 376] on span "Til ticklisten" at bounding box center [242, 373] width 32 height 6
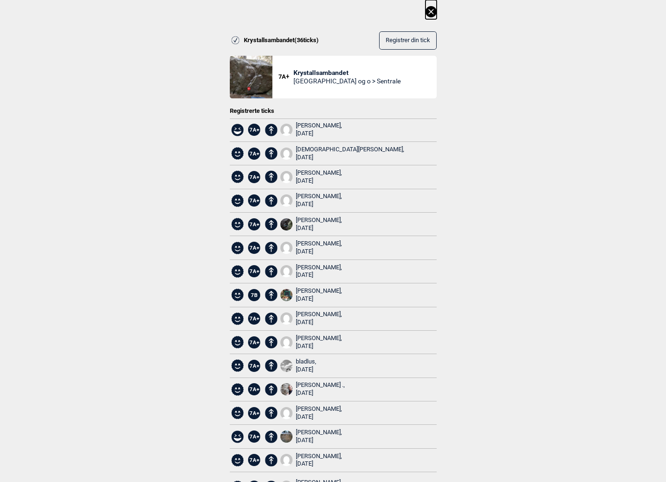
click at [431, 10] on icon at bounding box center [431, 11] width 11 height 11
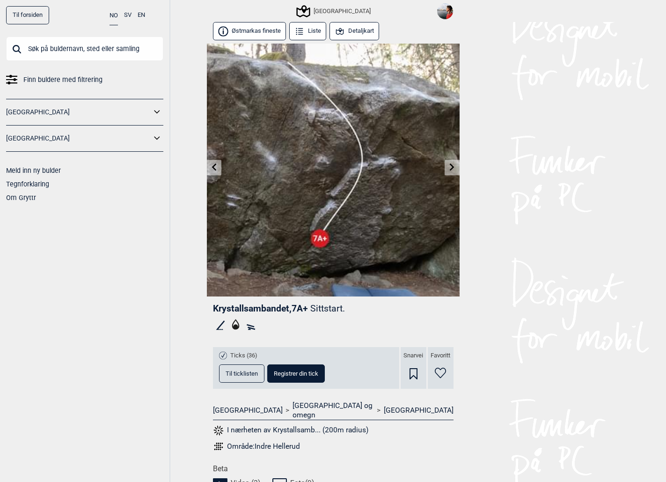
click at [348, 30] on button "Detaljkart" at bounding box center [355, 31] width 50 height 18
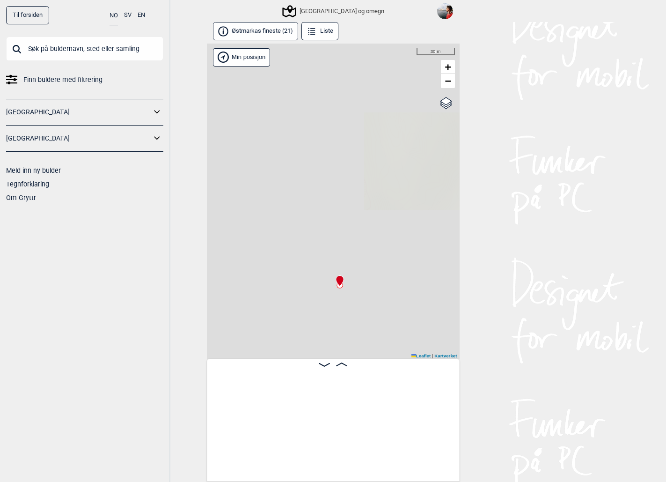
scroll to position [0, 1504]
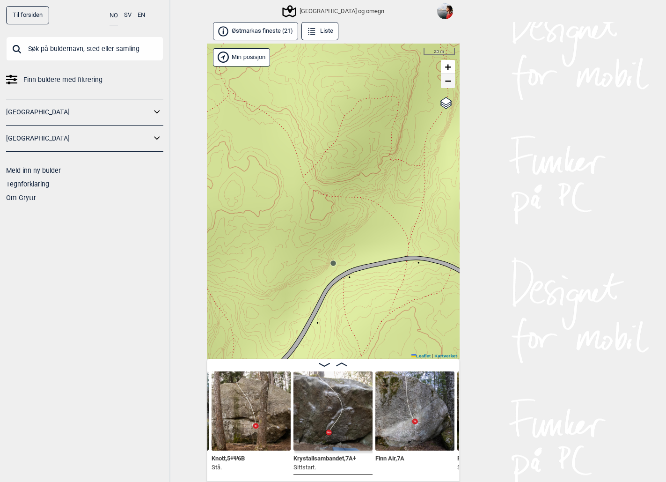
click at [448, 86] on span "−" at bounding box center [448, 81] width 6 height 12
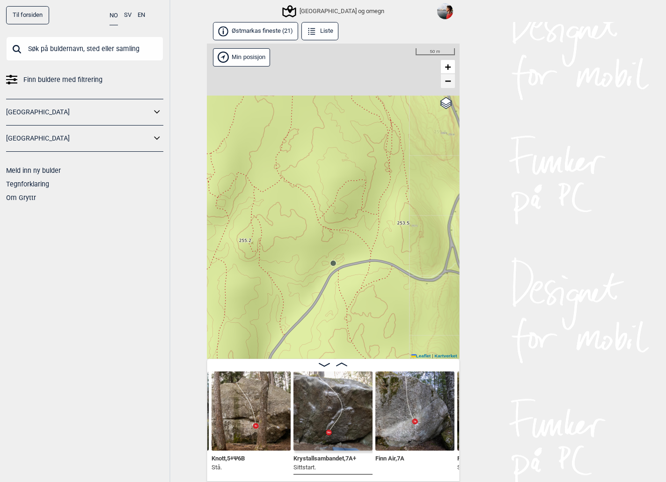
click at [448, 86] on span "−" at bounding box center [448, 81] width 6 height 12
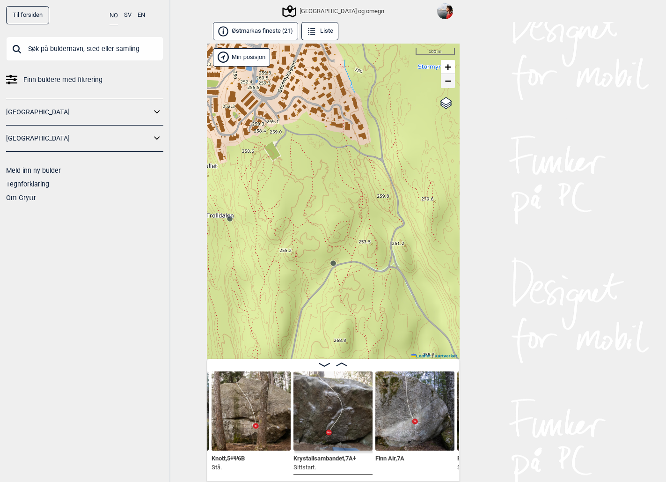
click at [448, 86] on span "−" at bounding box center [448, 81] width 6 height 12
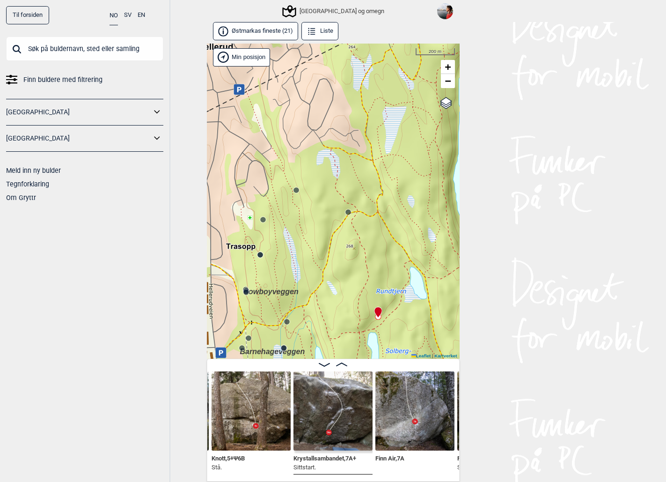
drag, startPoint x: 336, startPoint y: 237, endPoint x: 352, endPoint y: 183, distance: 56.7
click at [352, 183] on div "Speidersteinen Barnehageveggen Cowboyveggen Bølerveggen [GEOGRAPHIC_DATA] og om…" at bounding box center [333, 202] width 253 height 316
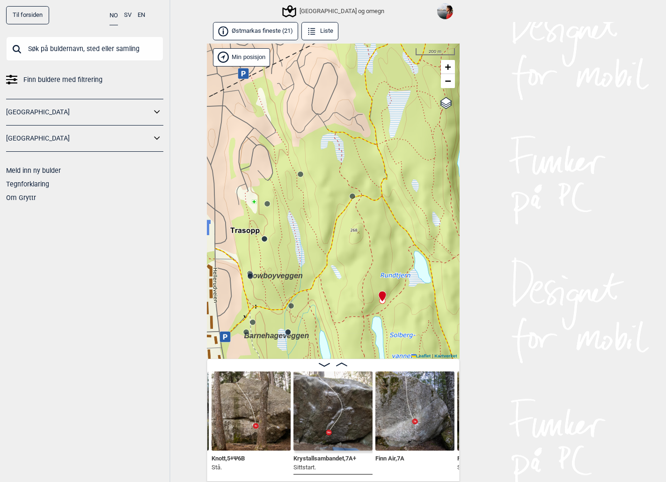
drag, startPoint x: 305, startPoint y: 260, endPoint x: 308, endPoint y: 248, distance: 12.5
click at [308, 248] on div "Speidersteinen Barnehageveggen Cowboyveggen Bølerveggen [GEOGRAPHIC_DATA] og om…" at bounding box center [333, 202] width 253 height 316
click at [316, 419] on img at bounding box center [333, 410] width 79 height 79
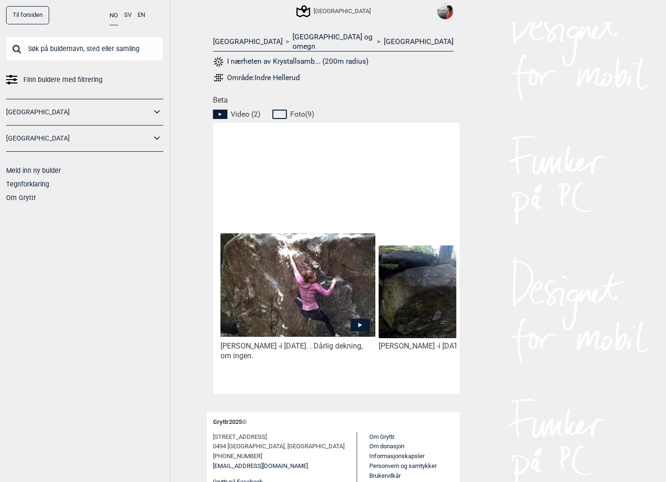
scroll to position [383, 0]
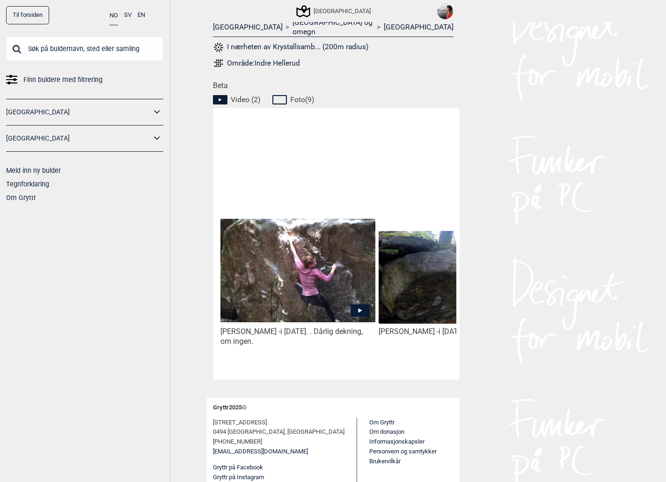
click at [358, 304] on icon at bounding box center [360, 310] width 19 height 12
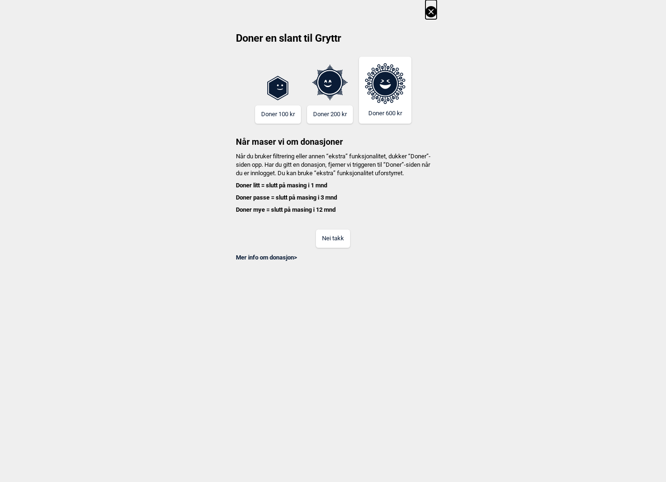
click at [331, 246] on button "Nei takk" at bounding box center [333, 238] width 34 height 18
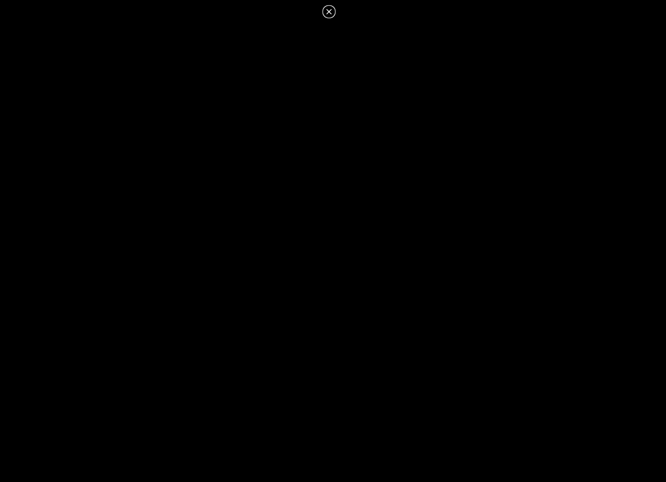
click at [332, 9] on icon at bounding box center [329, 11] width 11 height 11
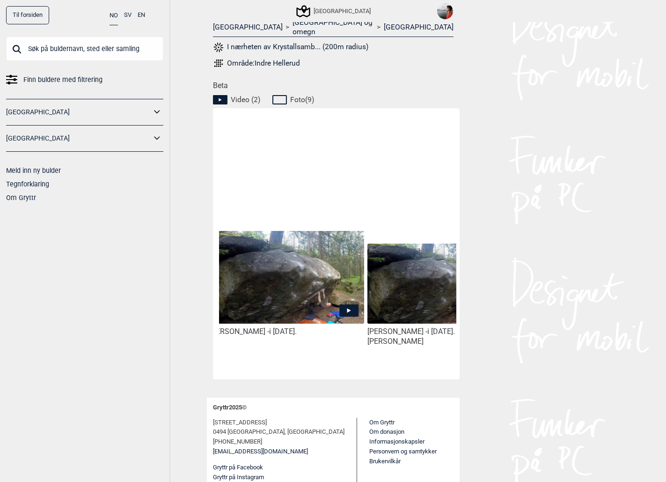
scroll to position [0, 165]
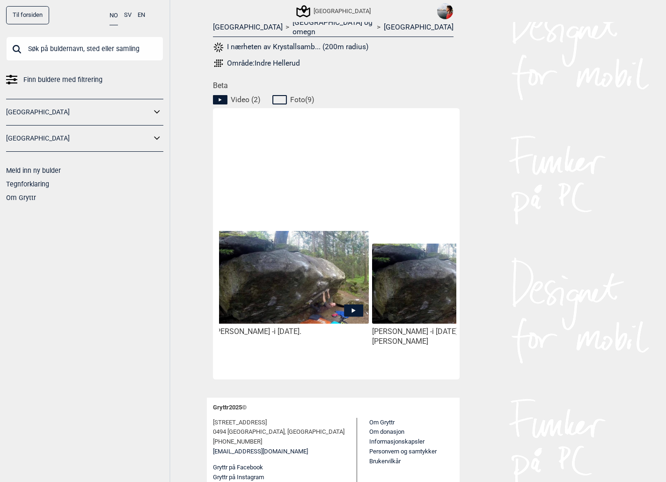
click at [349, 304] on icon at bounding box center [353, 310] width 19 height 12
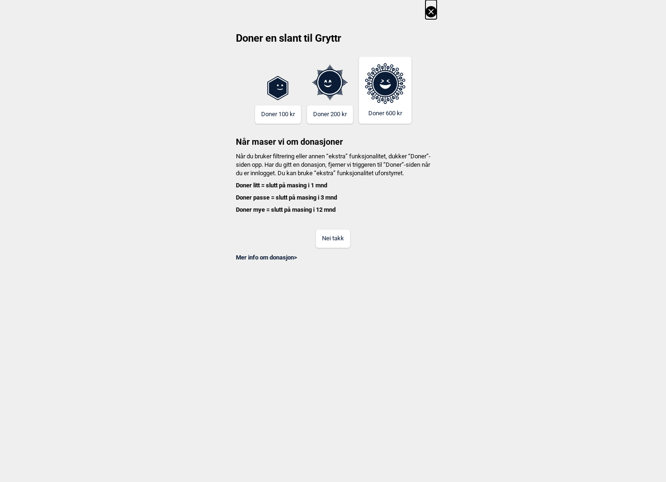
click at [338, 247] on button "Nei takk" at bounding box center [333, 238] width 34 height 18
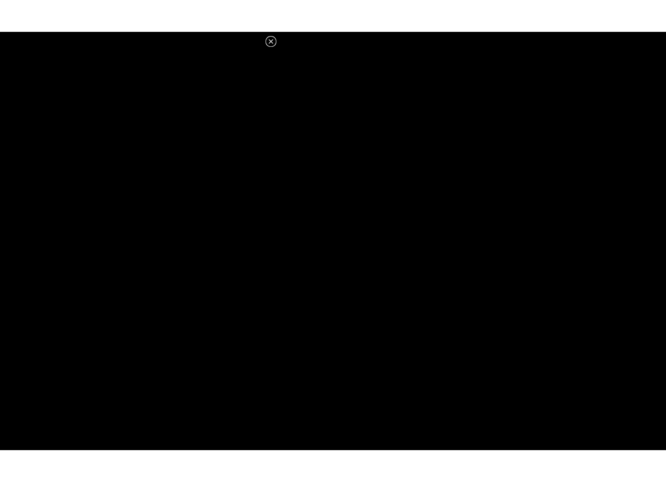
scroll to position [383, 0]
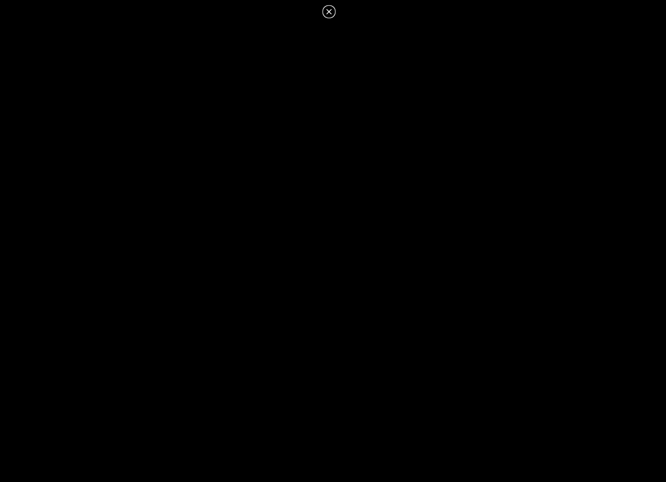
click at [328, 10] on icon at bounding box center [328, 11] width 5 height 5
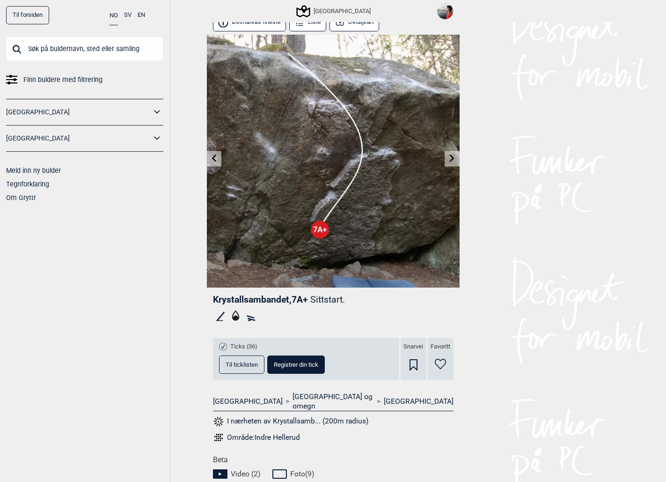
scroll to position [7, 0]
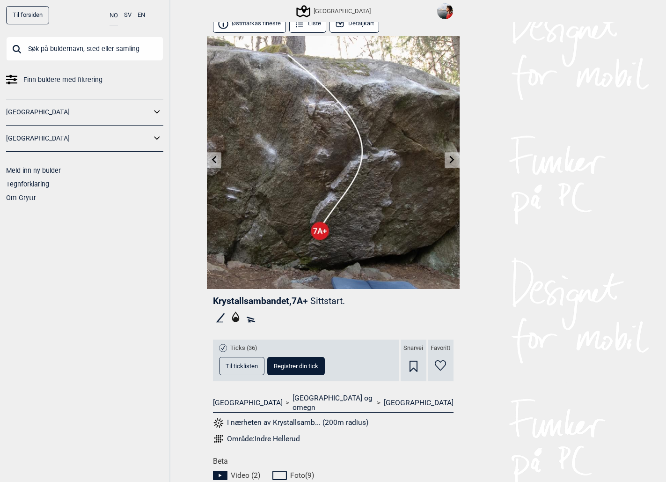
click at [84, 49] on input "text" at bounding box center [84, 49] width 157 height 24
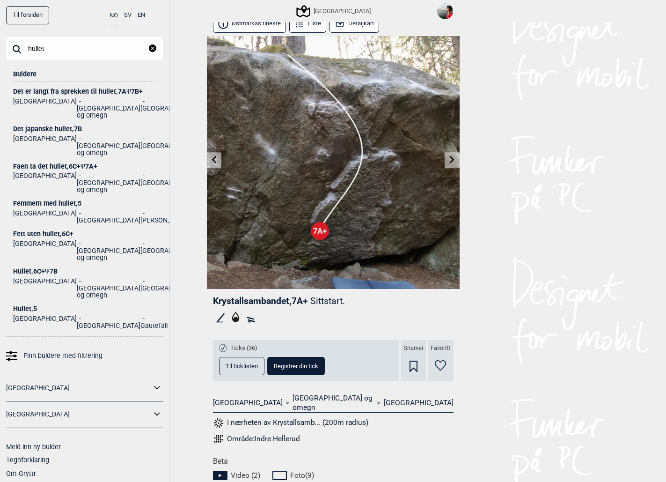
type input "hullet"
click at [42, 268] on div "Hullet , 6C+ Ψ 7B" at bounding box center [84, 271] width 143 height 7
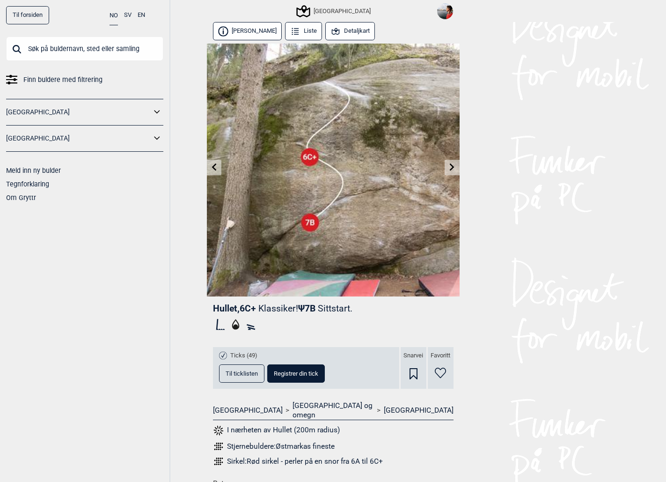
click at [357, 29] on button "Detaljkart" at bounding box center [350, 31] width 50 height 18
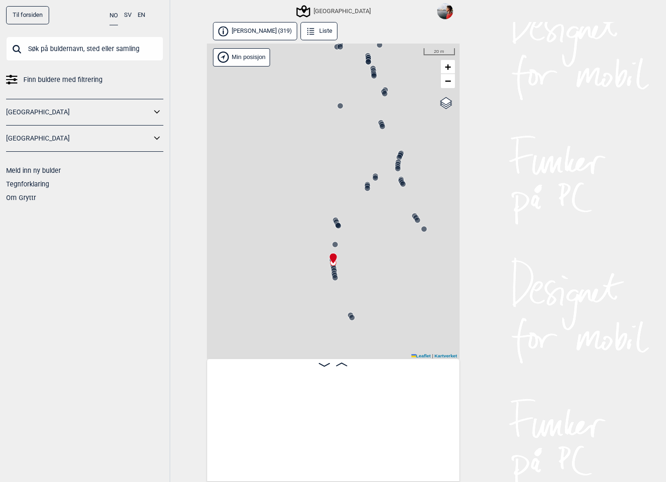
scroll to position [0, 6965]
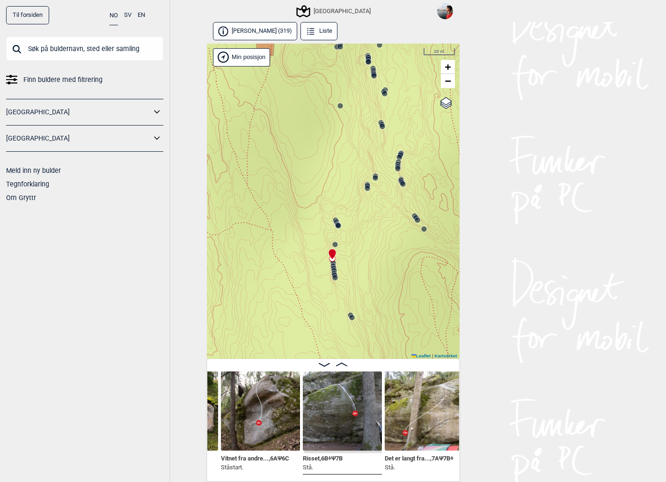
scroll to position [0, 6797]
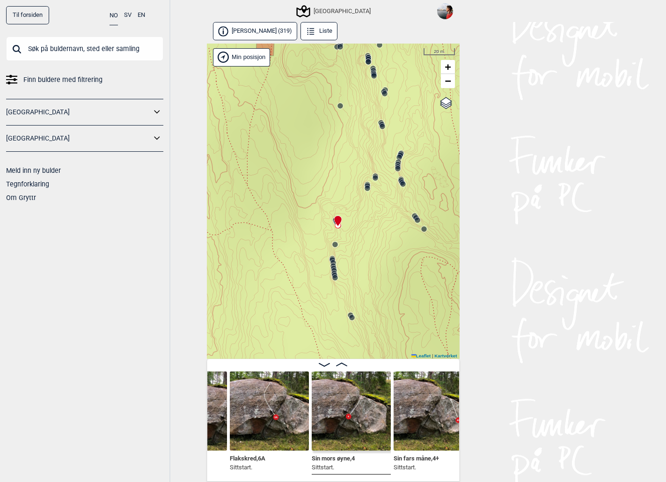
scroll to position [0, 6530]
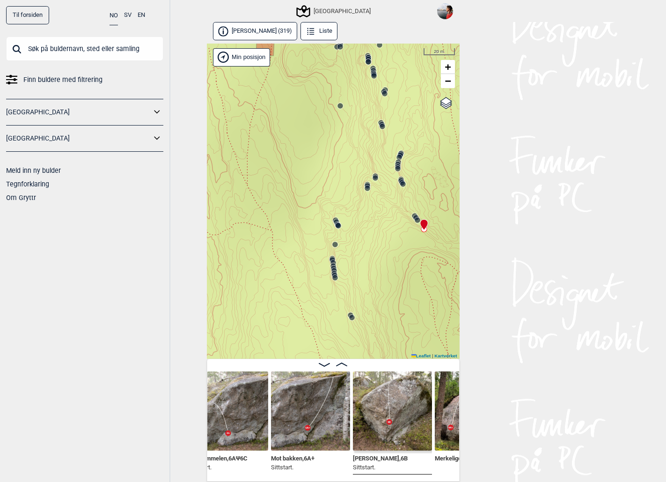
scroll to position [0, 6192]
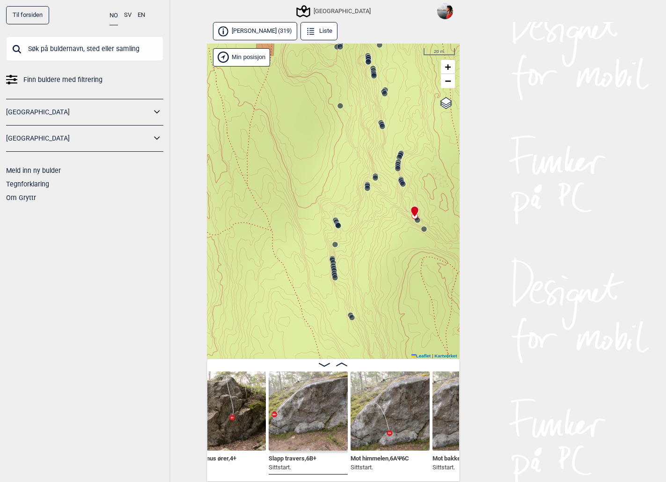
scroll to position [0, 6041]
drag, startPoint x: 324, startPoint y: 363, endPoint x: 318, endPoint y: 331, distance: 32.8
click at [318, 331] on div "[PERSON_NAME] (319) Liste Speidersteinen Barnehageveggen Cowboyveggen Bølervegg…" at bounding box center [333, 251] width 253 height 459
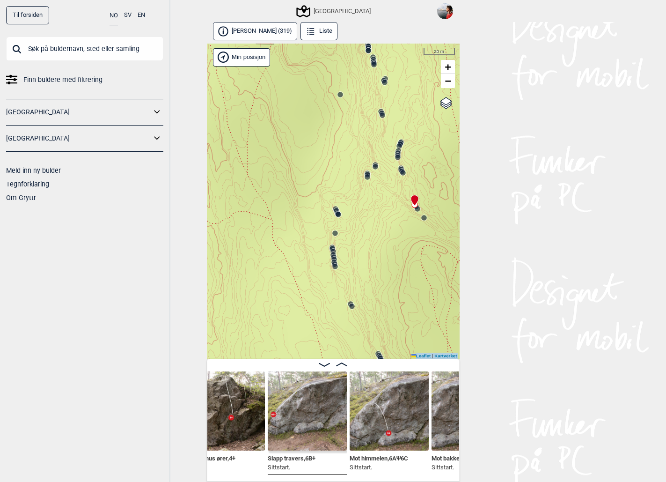
drag, startPoint x: 318, startPoint y: 331, endPoint x: 300, endPoint y: 242, distance: 90.4
click at [300, 242] on div "Speidersteinen Barnehageveggen Cowboyveggen Bølerveggen [GEOGRAPHIC_DATA]" at bounding box center [333, 202] width 253 height 316
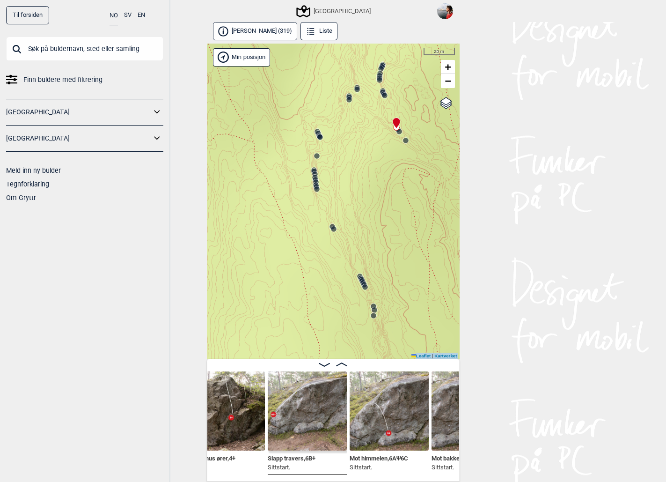
click at [364, 281] on icon at bounding box center [364, 284] width 7 height 7
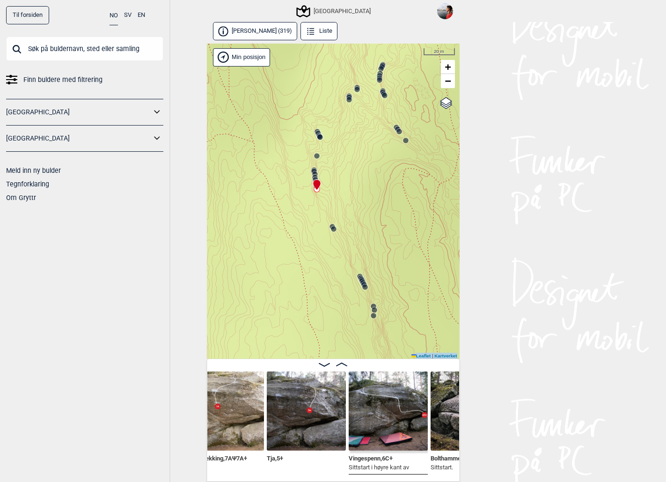
scroll to position [0, 7435]
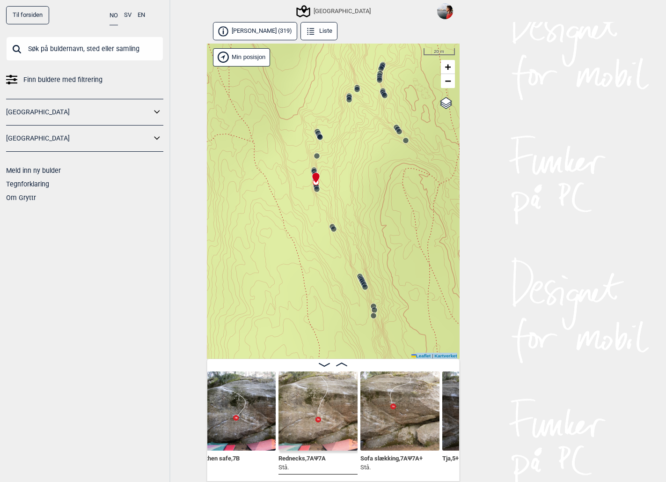
scroll to position [0, 7260]
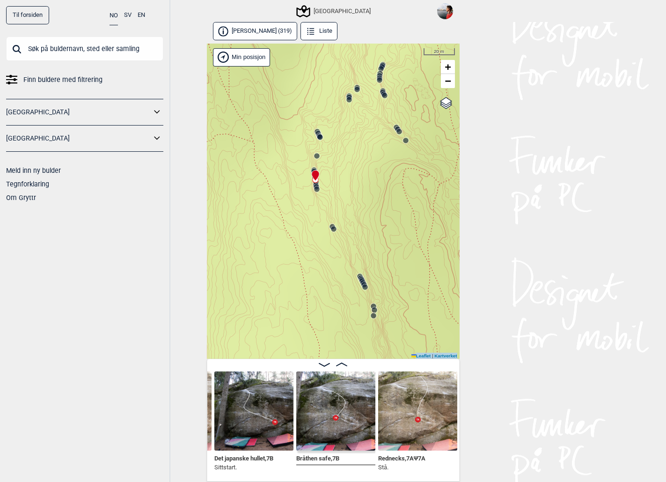
scroll to position [0, 7070]
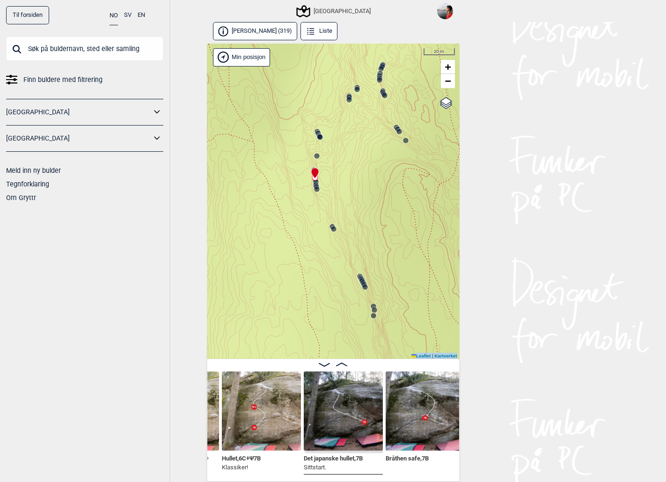
click at [373, 315] on circle at bounding box center [374, 316] width 6 height 6
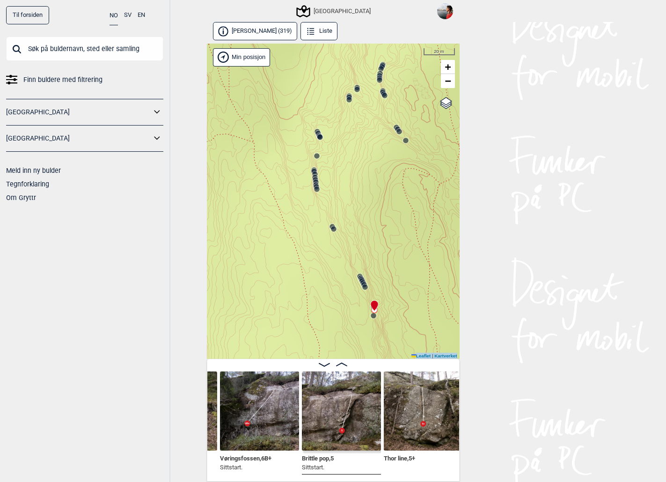
scroll to position [0, 8383]
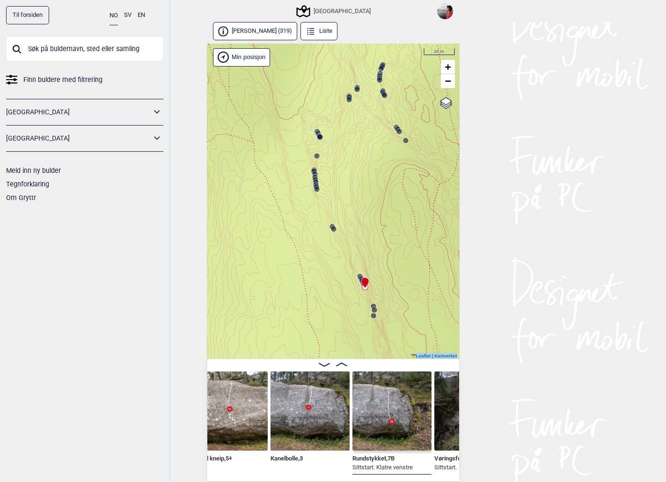
scroll to position [0, 8169]
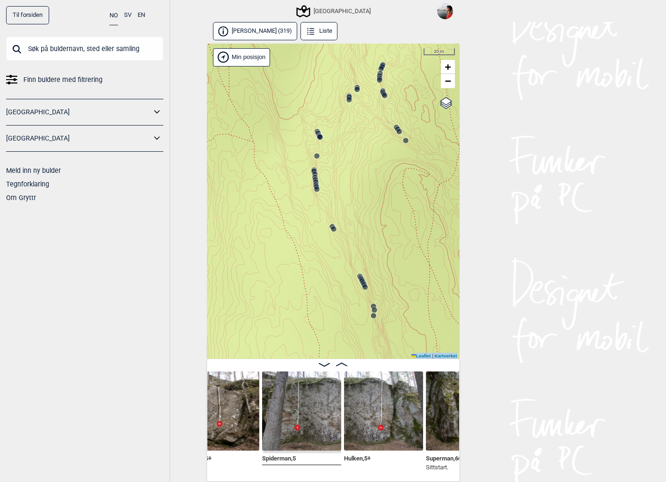
scroll to position [0, 8589]
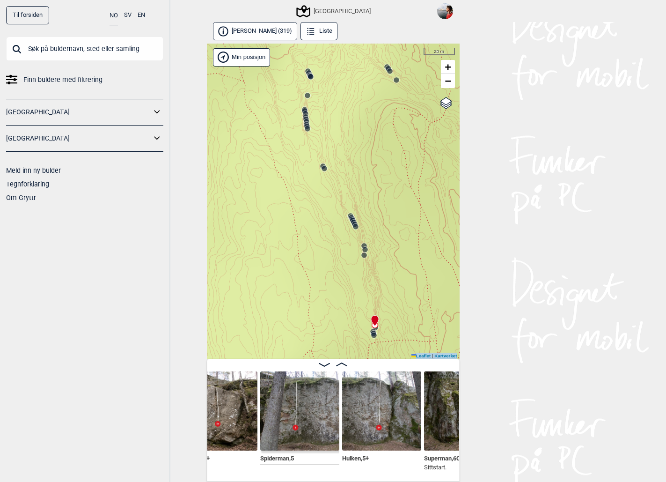
drag, startPoint x: 335, startPoint y: 304, endPoint x: 309, endPoint y: 217, distance: 91.3
click at [310, 217] on div "Speidersteinen Barnehageveggen Cowboyveggen Bølerveggen [GEOGRAPHIC_DATA]" at bounding box center [333, 202] width 253 height 316
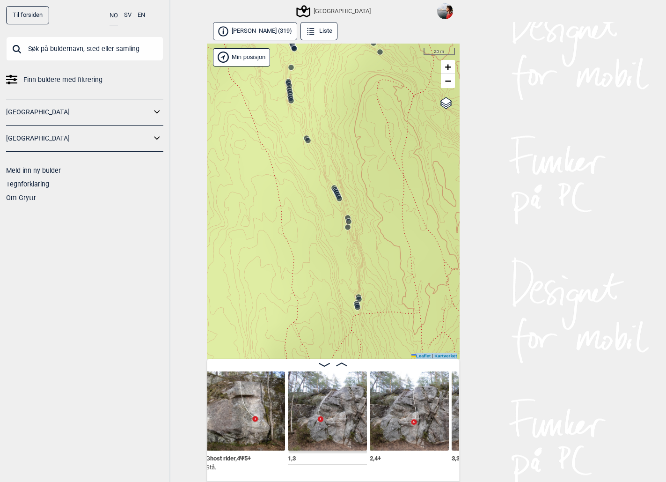
scroll to position [0, 8974]
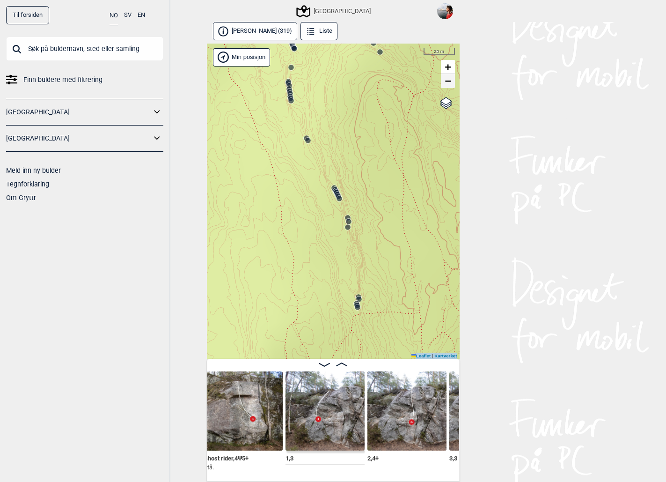
click at [448, 81] on span "−" at bounding box center [448, 81] width 6 height 12
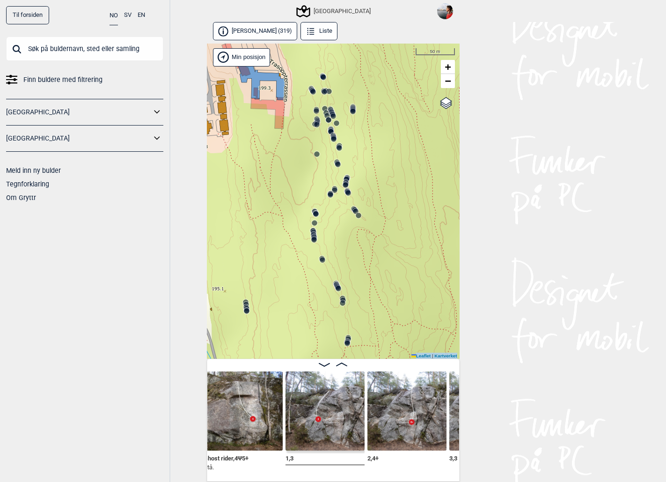
drag, startPoint x: 324, startPoint y: 137, endPoint x: 330, endPoint y: 244, distance: 107.9
click at [330, 199] on icon at bounding box center [330, 194] width 7 height 7
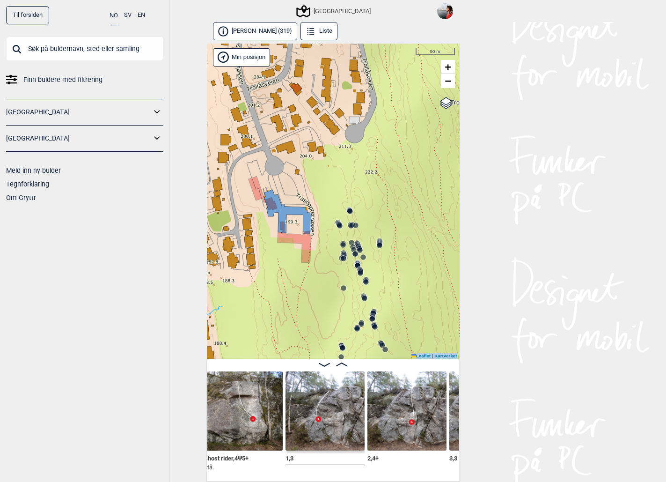
drag, startPoint x: 304, startPoint y: 90, endPoint x: 327, endPoint y: 172, distance: 85.7
click at [327, 172] on div "Speidersteinen Barnehageveggen Cowboyveggen Bølerveggen [GEOGRAPHIC_DATA]" at bounding box center [333, 202] width 253 height 316
click at [356, 253] on circle at bounding box center [356, 254] width 6 height 6
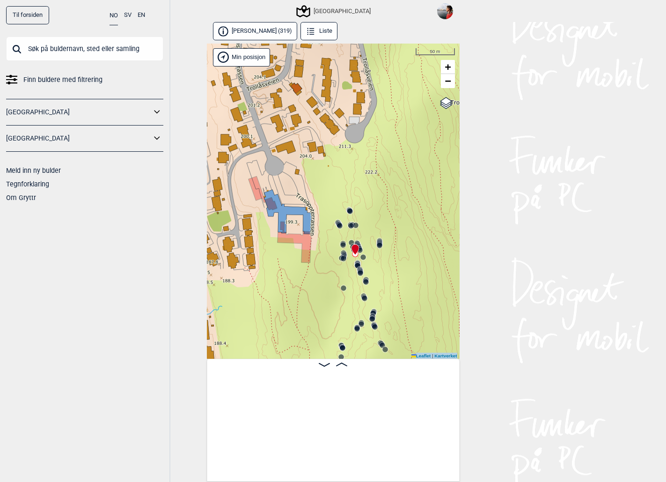
scroll to position [0, 1583]
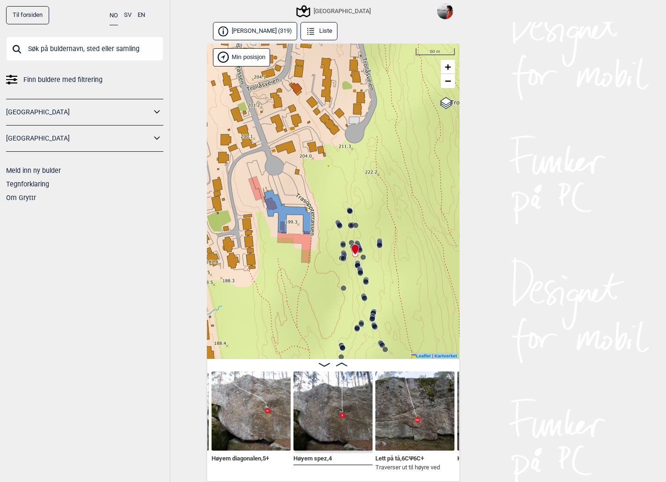
click at [366, 281] on circle at bounding box center [366, 282] width 6 height 6
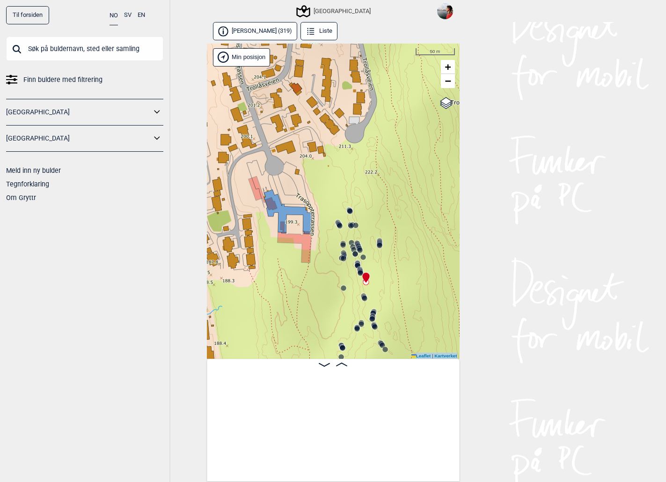
scroll to position [0, 4288]
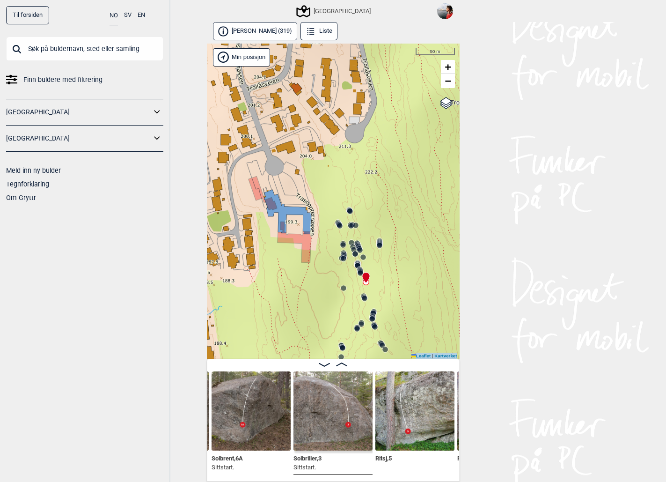
click at [357, 269] on icon at bounding box center [360, 272] width 7 height 7
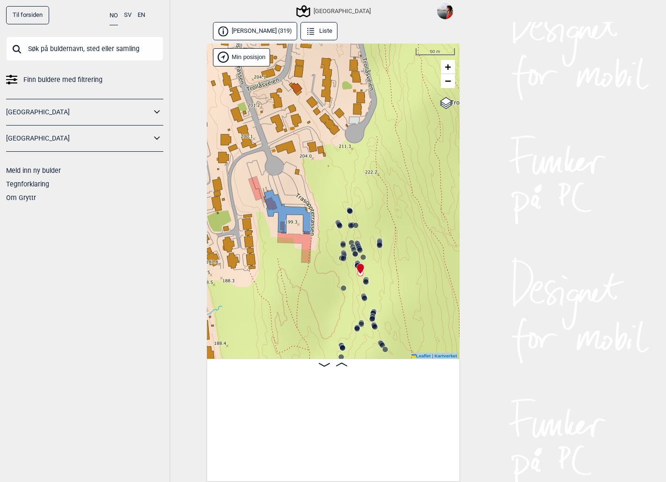
scroll to position [0, 3576]
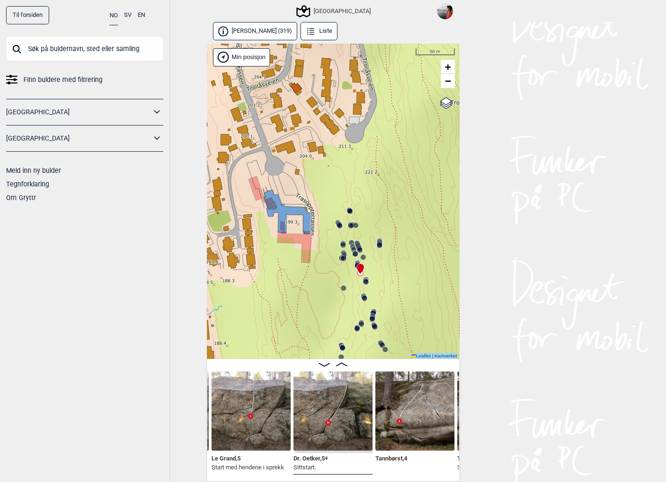
click at [358, 264] on icon at bounding box center [360, 268] width 8 height 11
click at [358, 262] on div at bounding box center [358, 264] width 7 height 7
click at [344, 256] on circle at bounding box center [344, 259] width 6 height 6
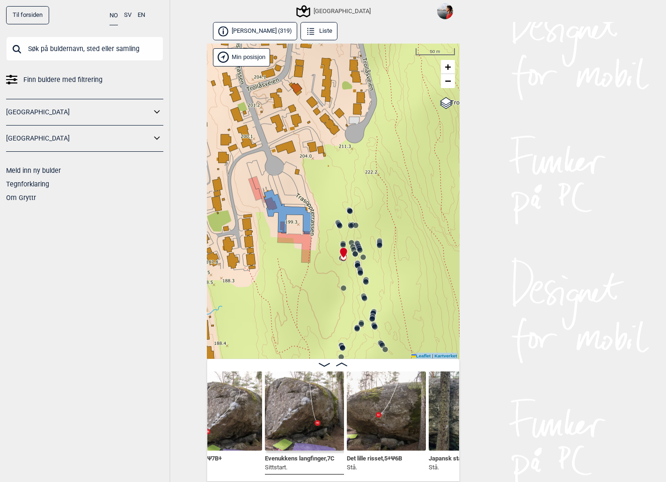
scroll to position [0, 2500]
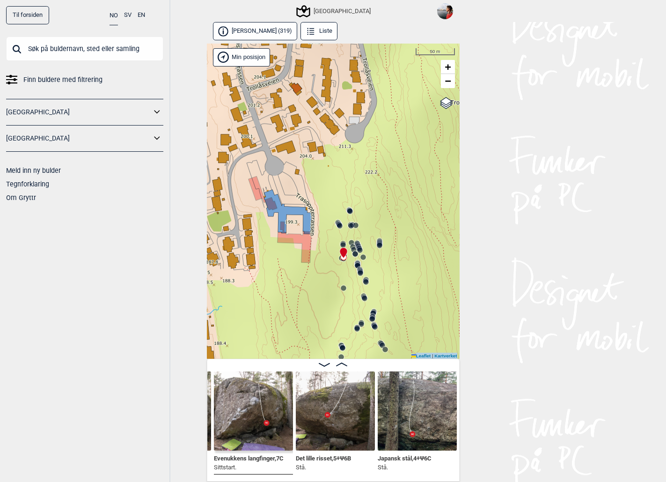
scroll to position [0, 2551]
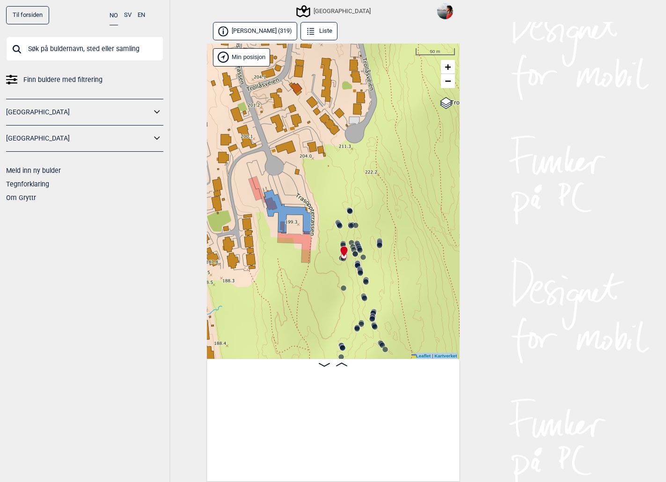
scroll to position [0, 2551]
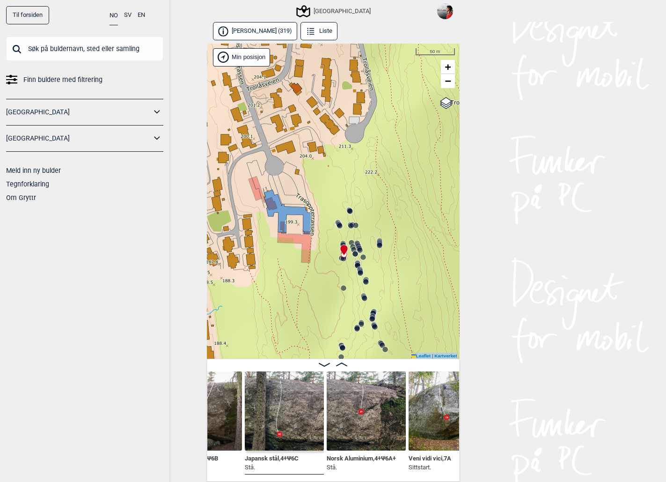
scroll to position [0, 2684]
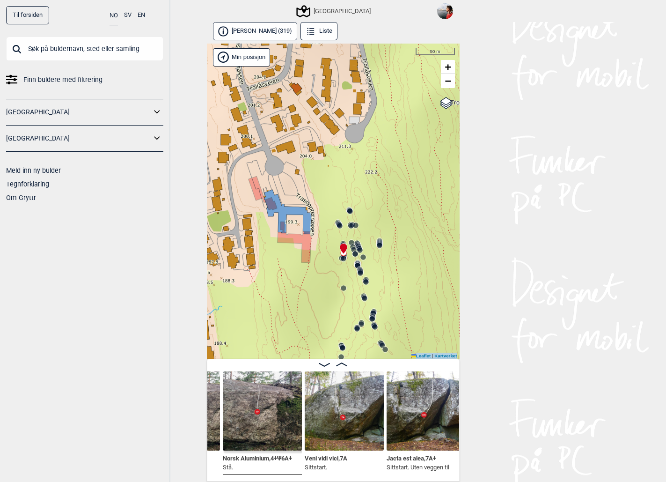
scroll to position [0, 2788]
click at [361, 249] on circle at bounding box center [360, 250] width 6 height 6
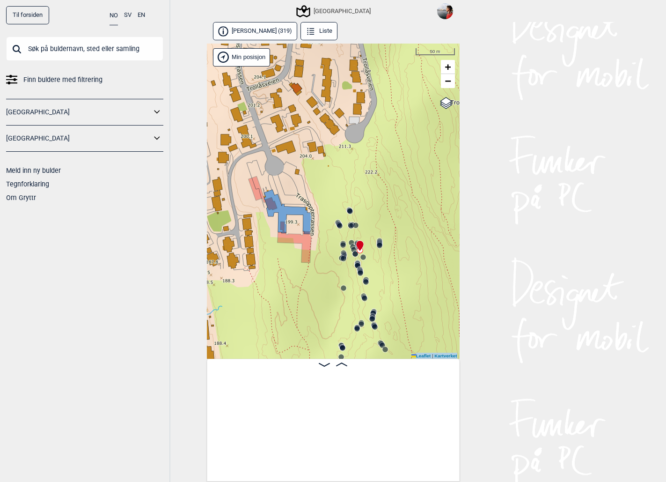
scroll to position [0, 2151]
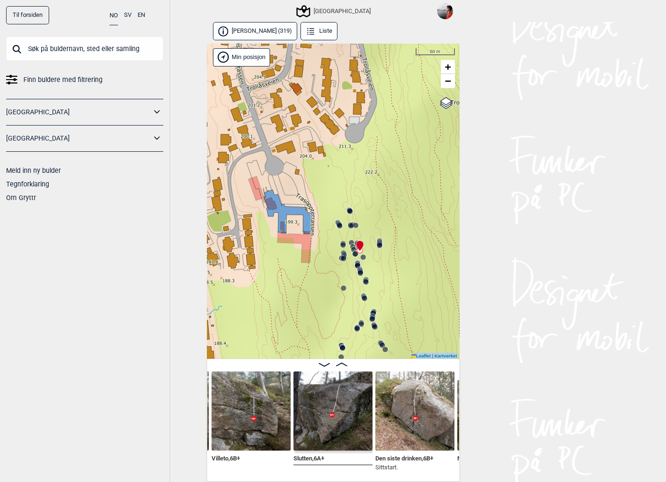
click at [379, 244] on circle at bounding box center [380, 246] width 6 height 6
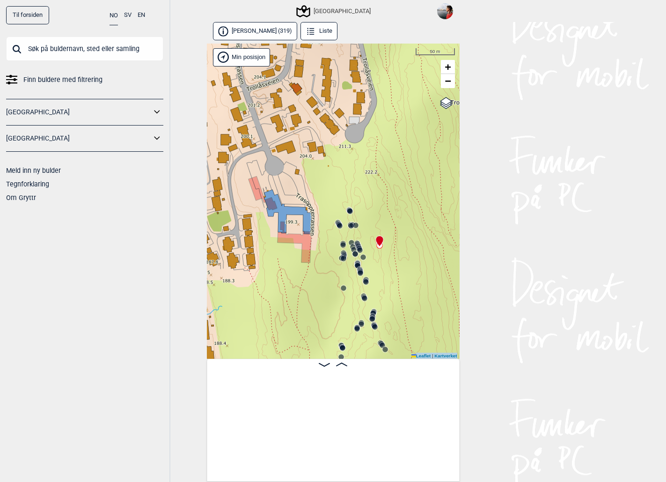
scroll to position [0, 4098]
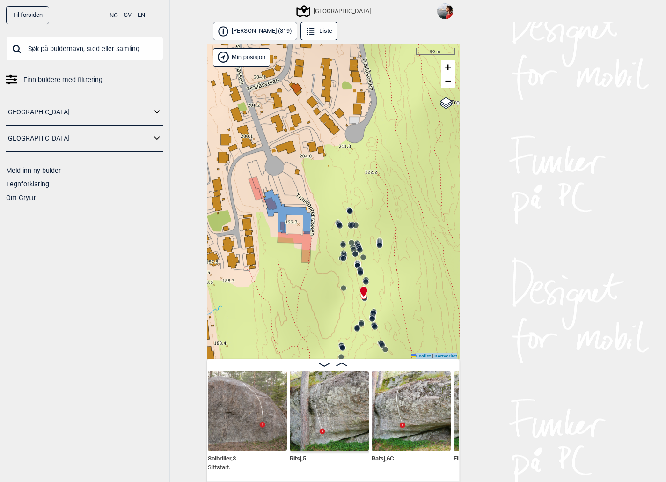
scroll to position [0, 4433]
